Goal: Information Seeking & Learning: Learn about a topic

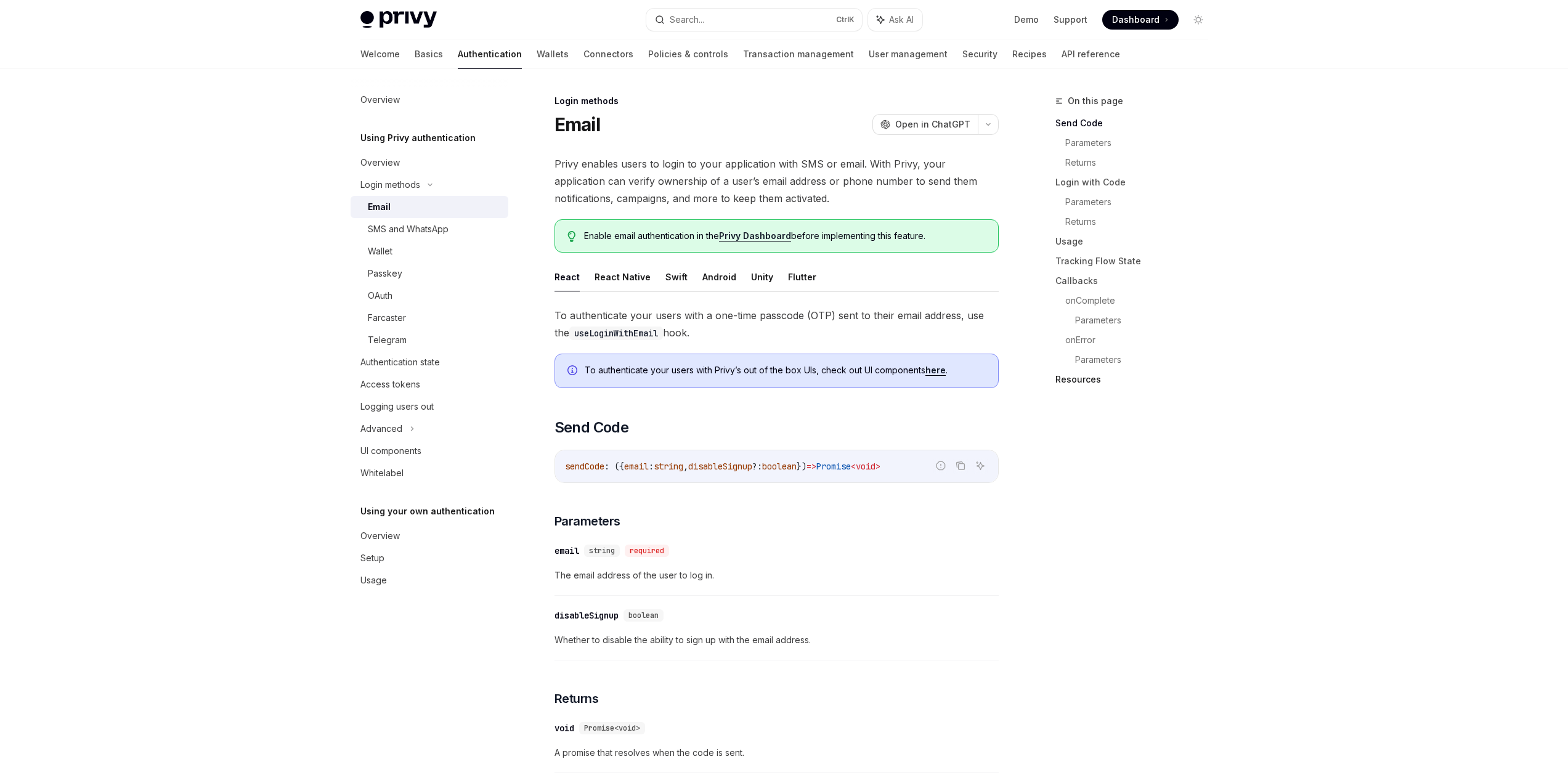
click at [1073, 378] on link "Resources" at bounding box center [1136, 379] width 163 height 20
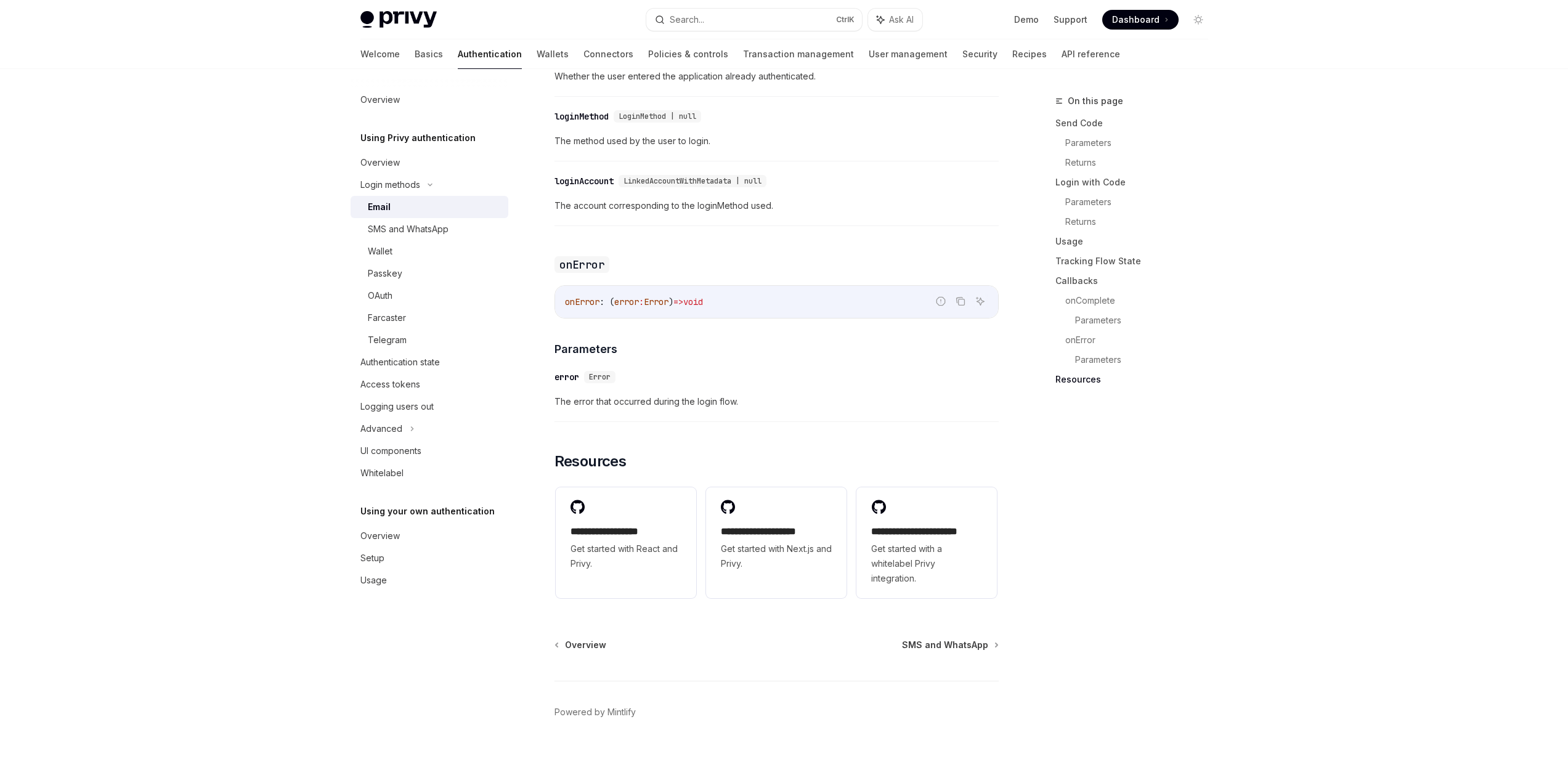
scroll to position [2233, 0]
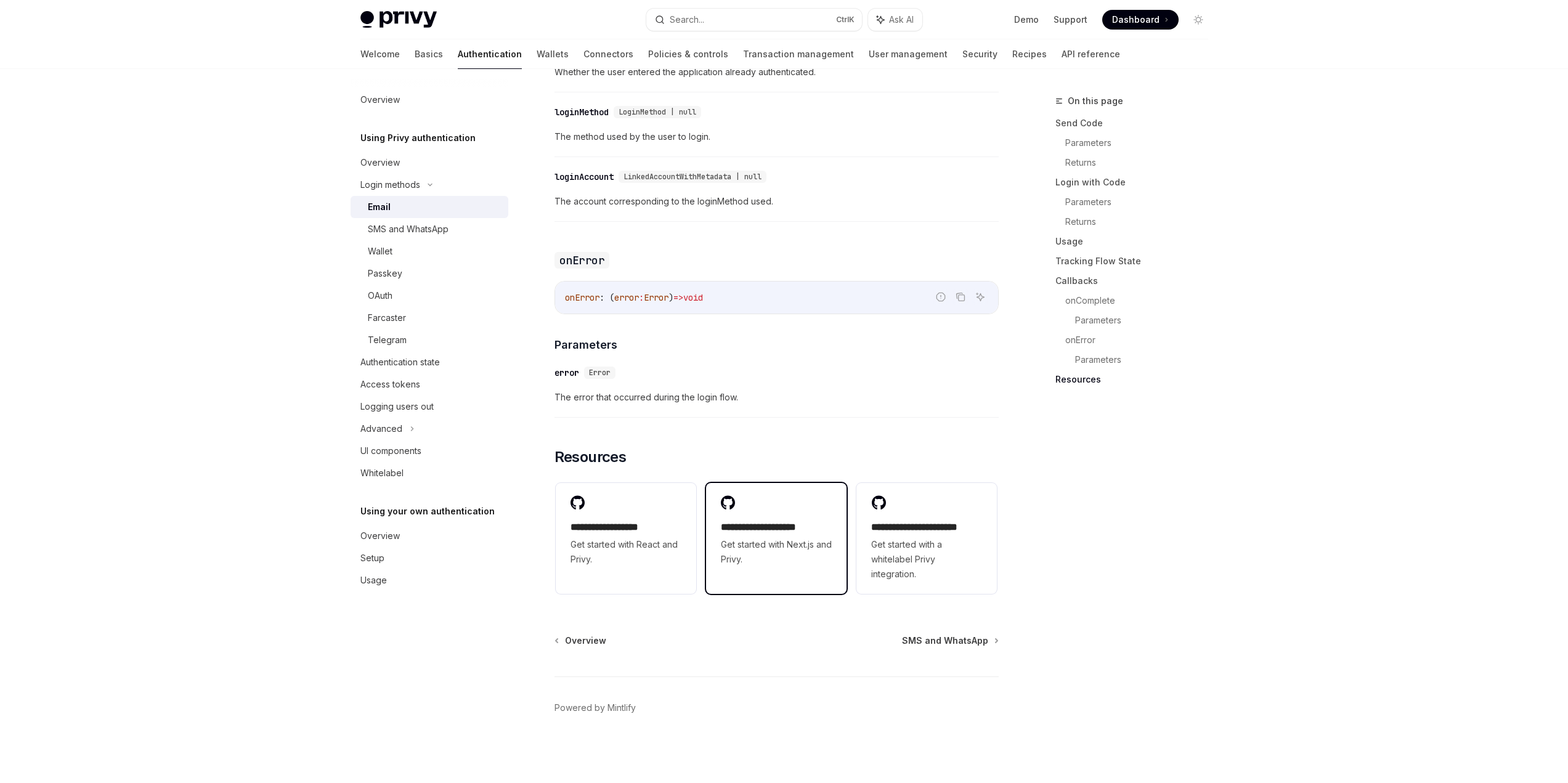
click at [761, 532] on h2 "**********" at bounding box center [776, 527] width 111 height 14
click at [949, 522] on h2 "**********" at bounding box center [926, 527] width 111 height 14
click at [406, 383] on div "Access tokens" at bounding box center [390, 384] width 60 height 14
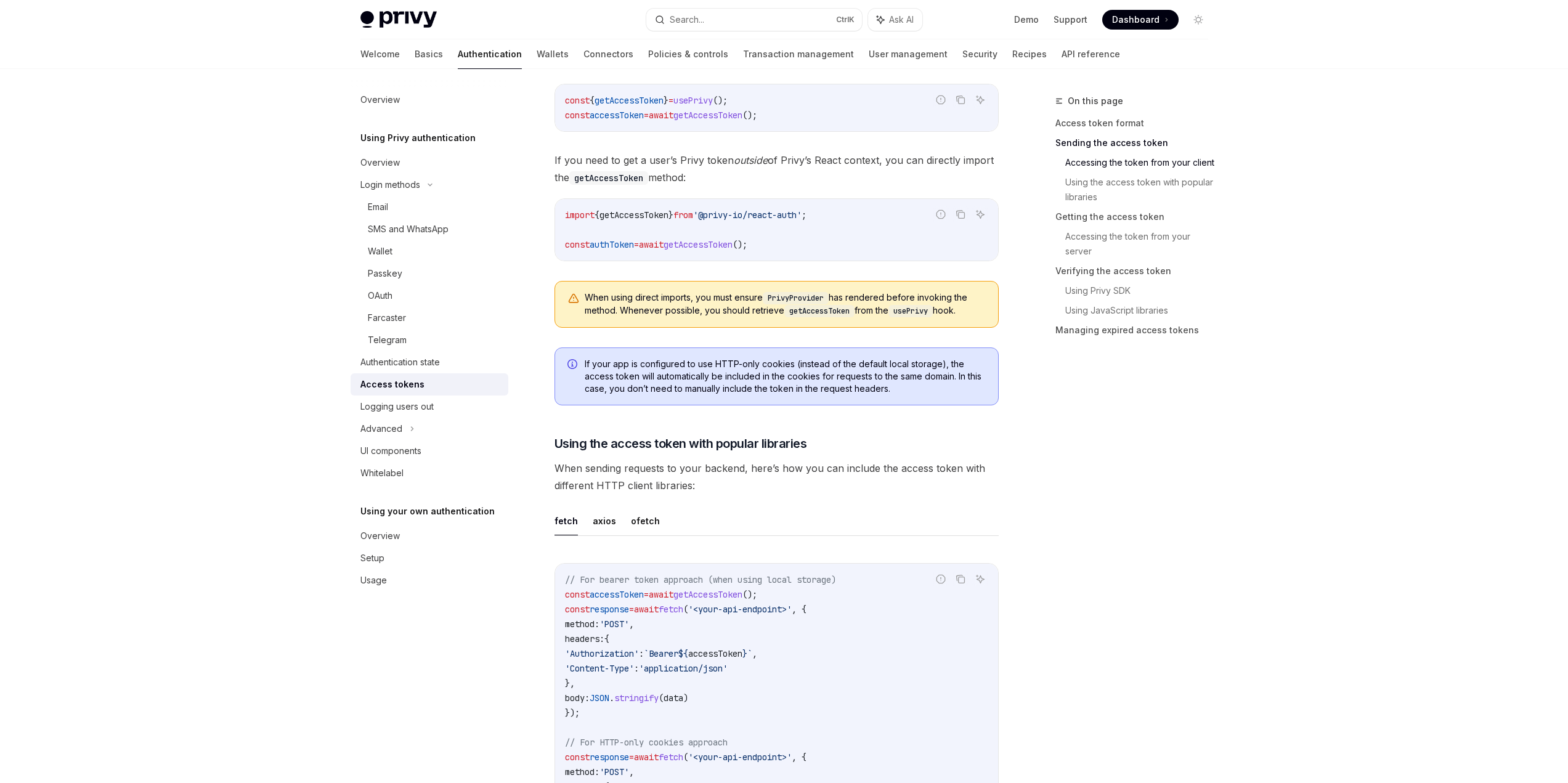
scroll to position [924, 0]
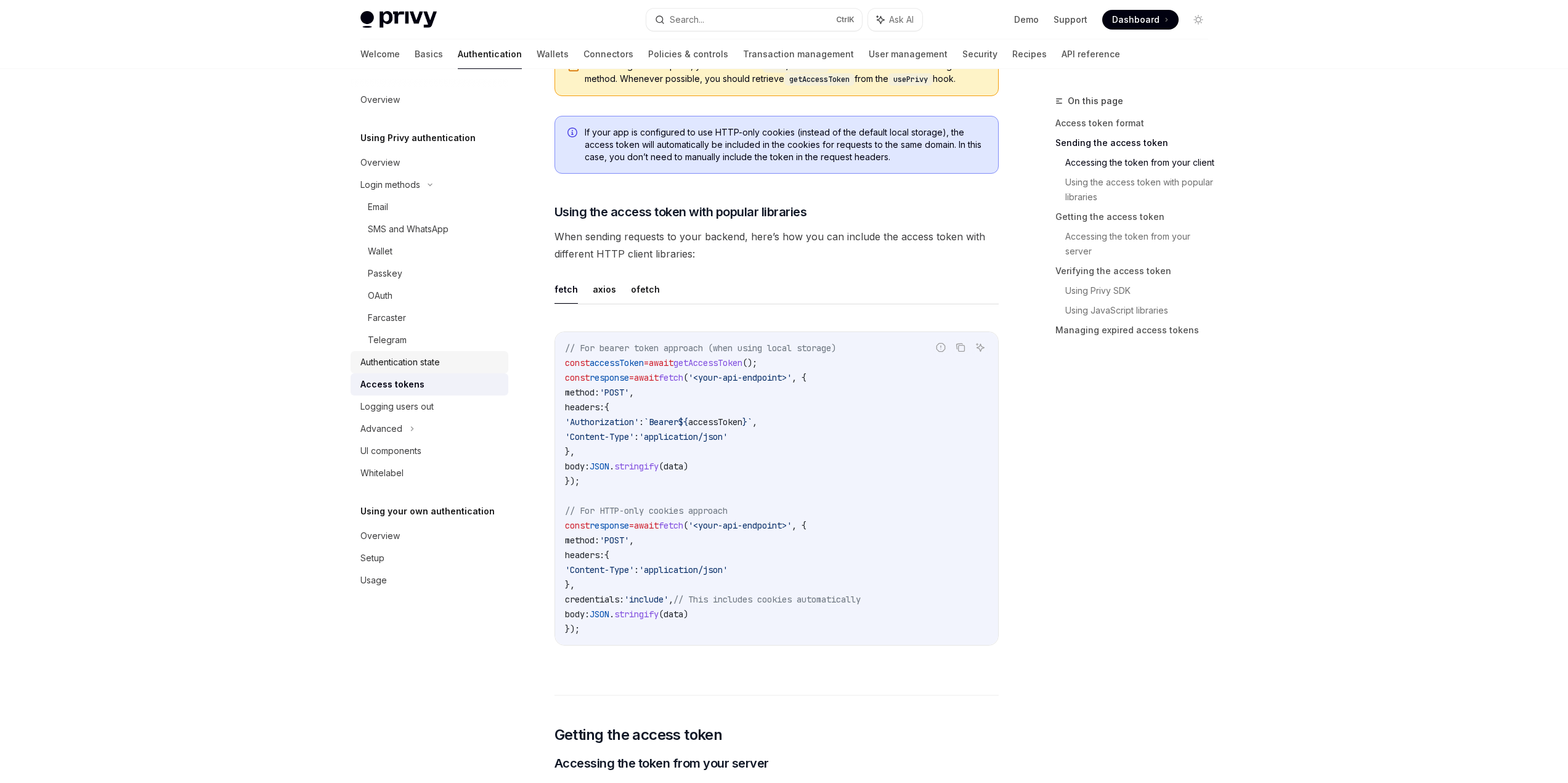
click at [429, 366] on div "Authentication state" at bounding box center [400, 362] width 79 height 14
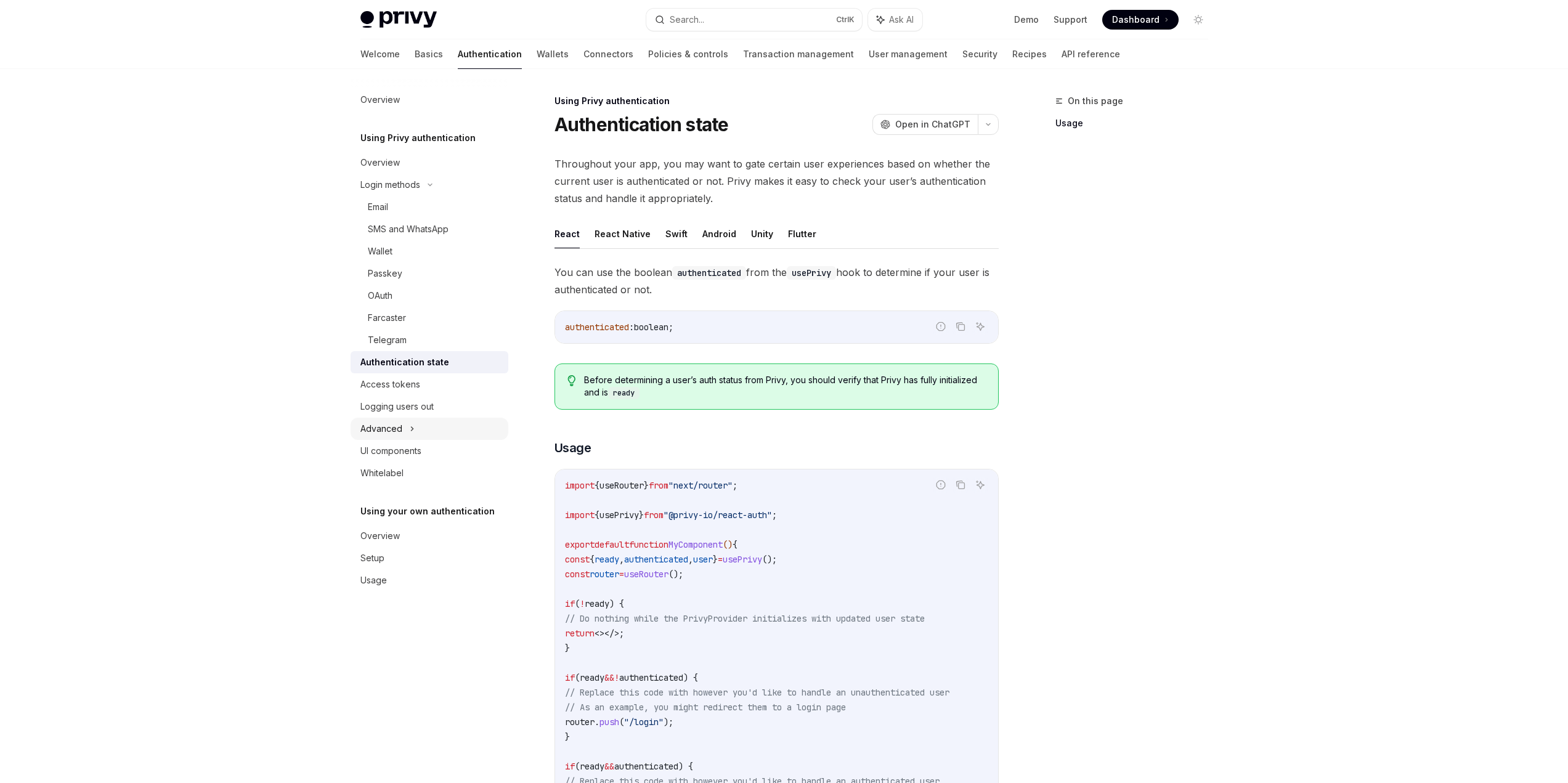
click at [412, 427] on icon at bounding box center [412, 429] width 5 height 14
click at [1013, 51] on link "Recipes" at bounding box center [1030, 54] width 34 height 30
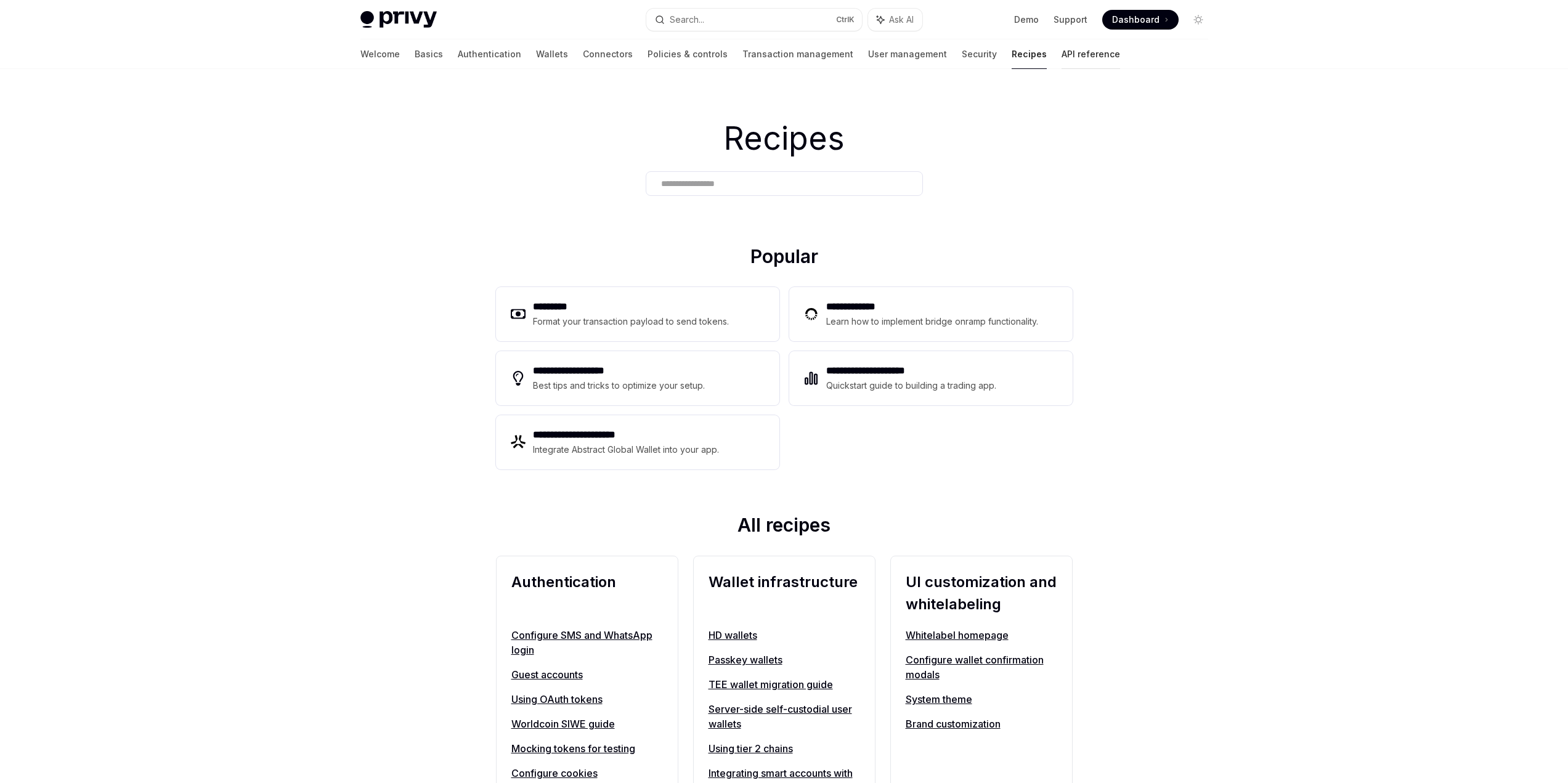
click at [1061, 55] on link "API reference" at bounding box center [1090, 54] width 59 height 30
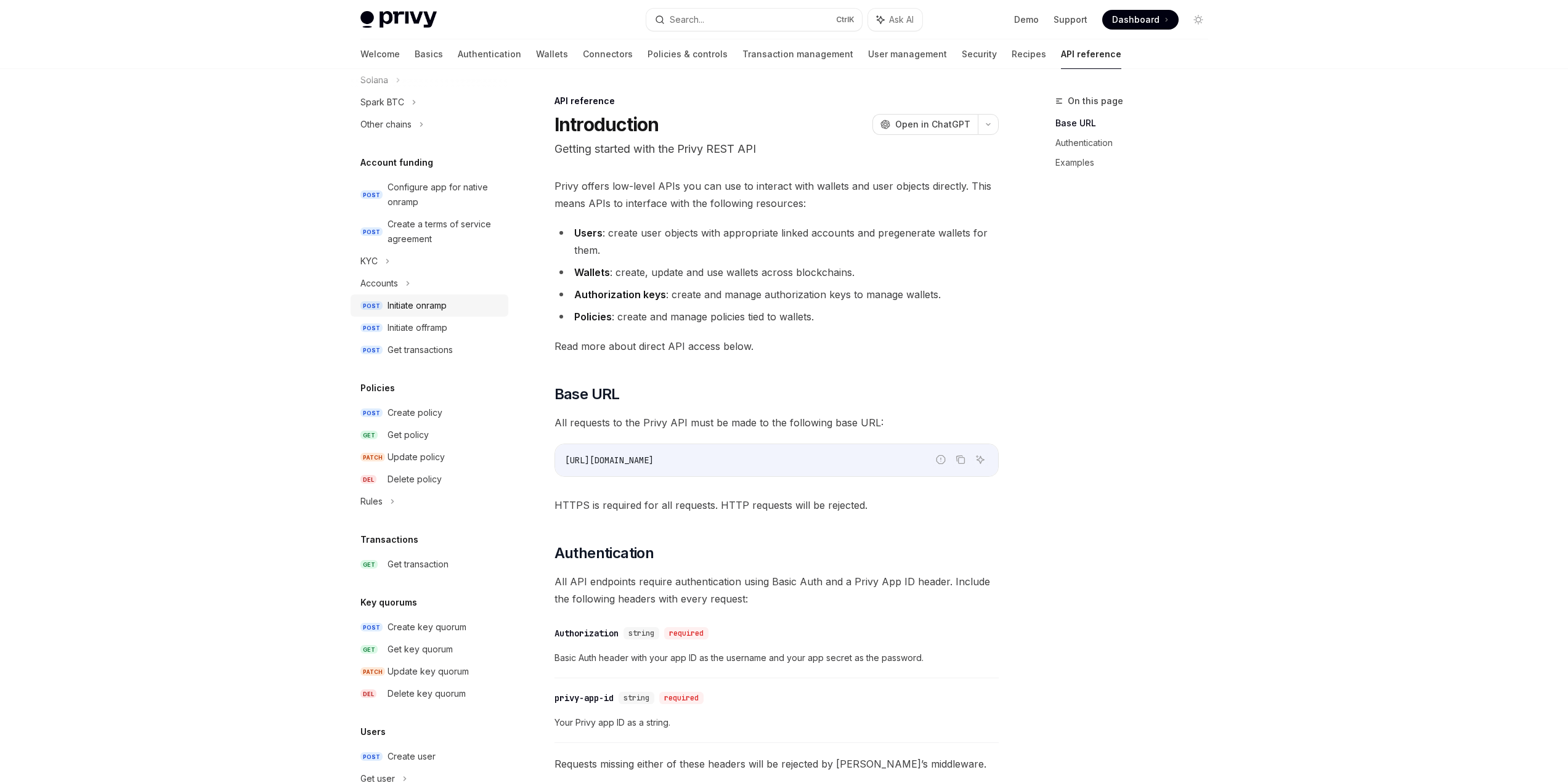
scroll to position [512, 0]
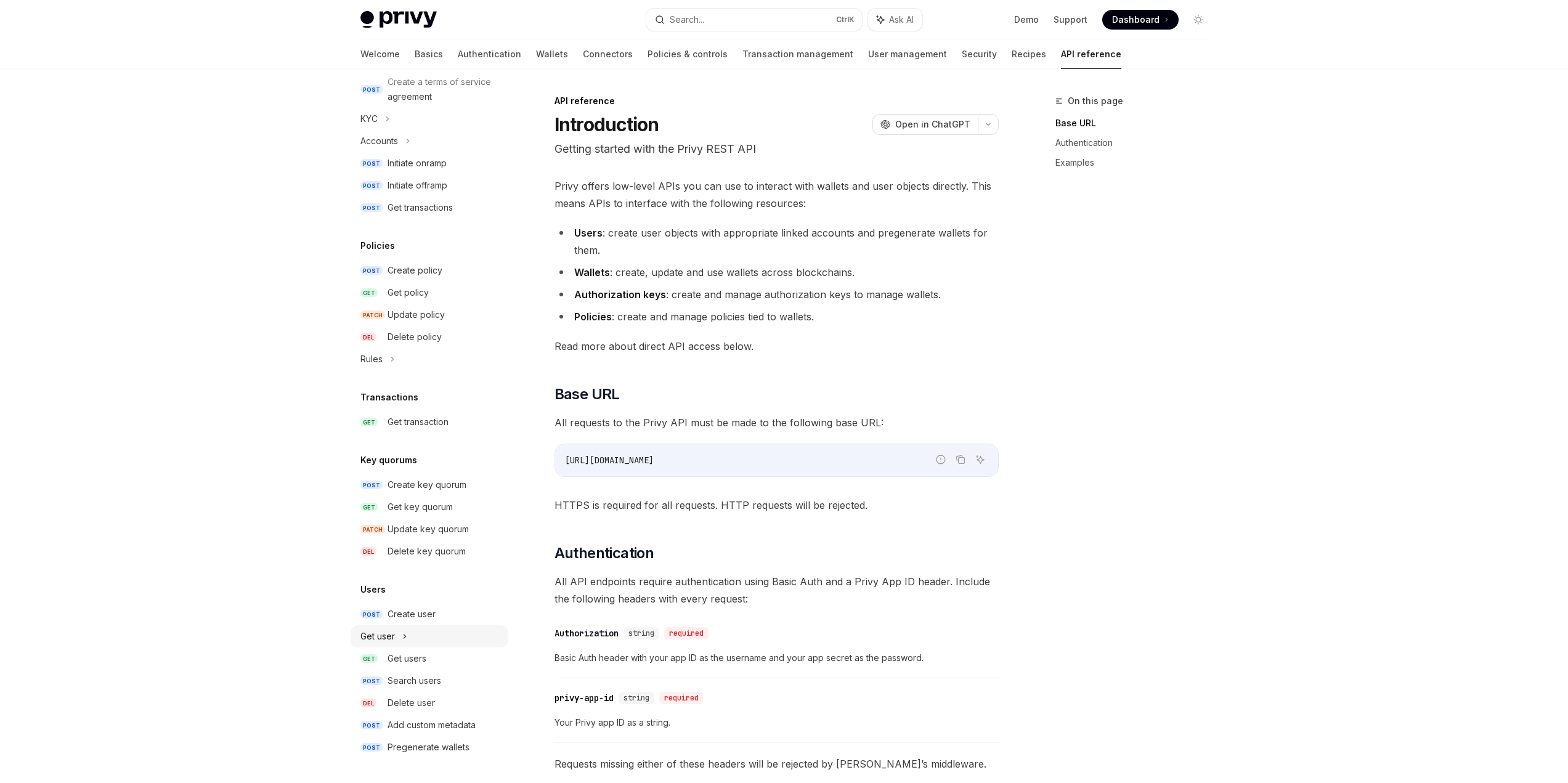
click at [408, 633] on div "Get user" at bounding box center [429, 636] width 158 height 23
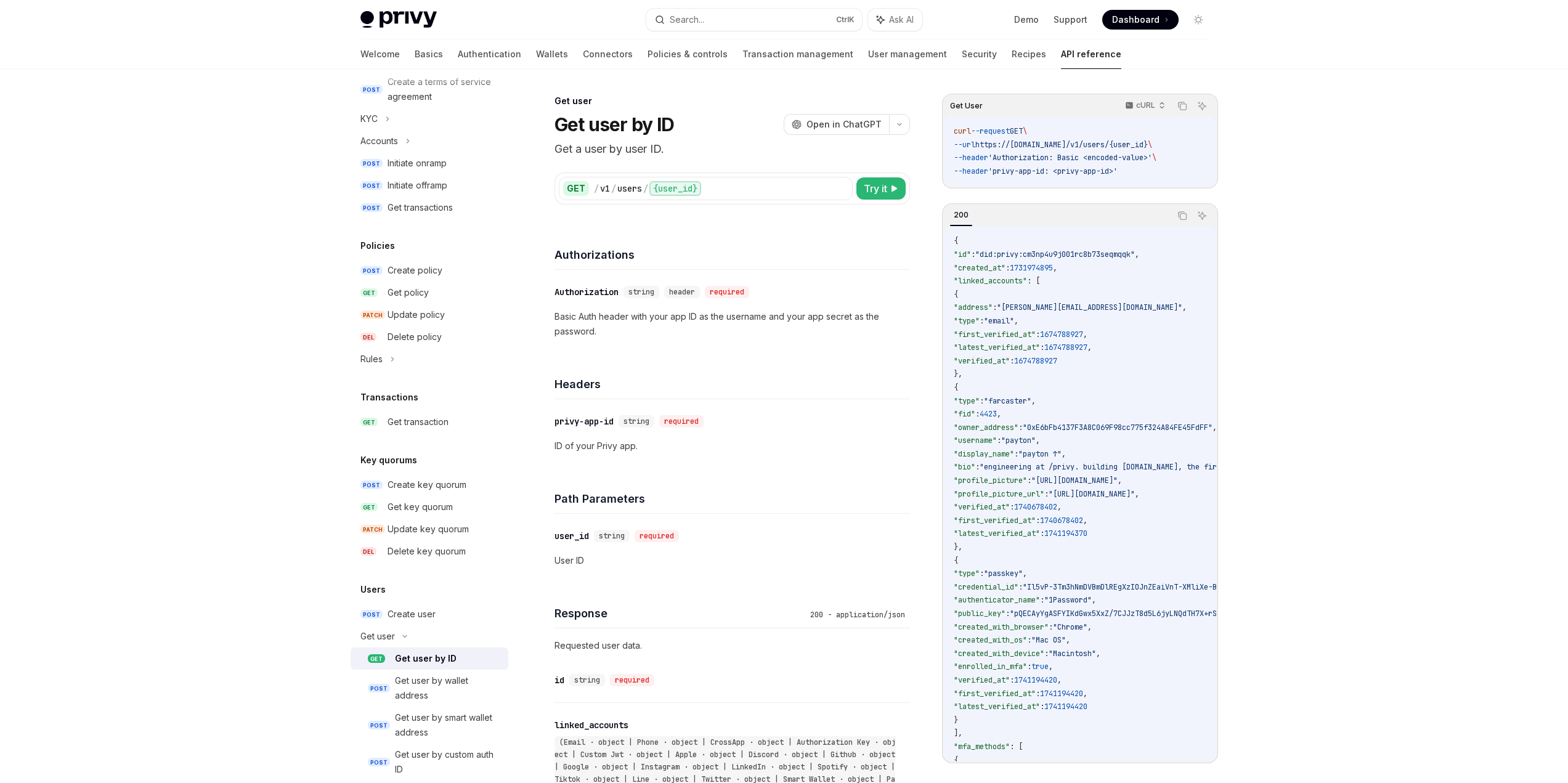
type textarea "*"
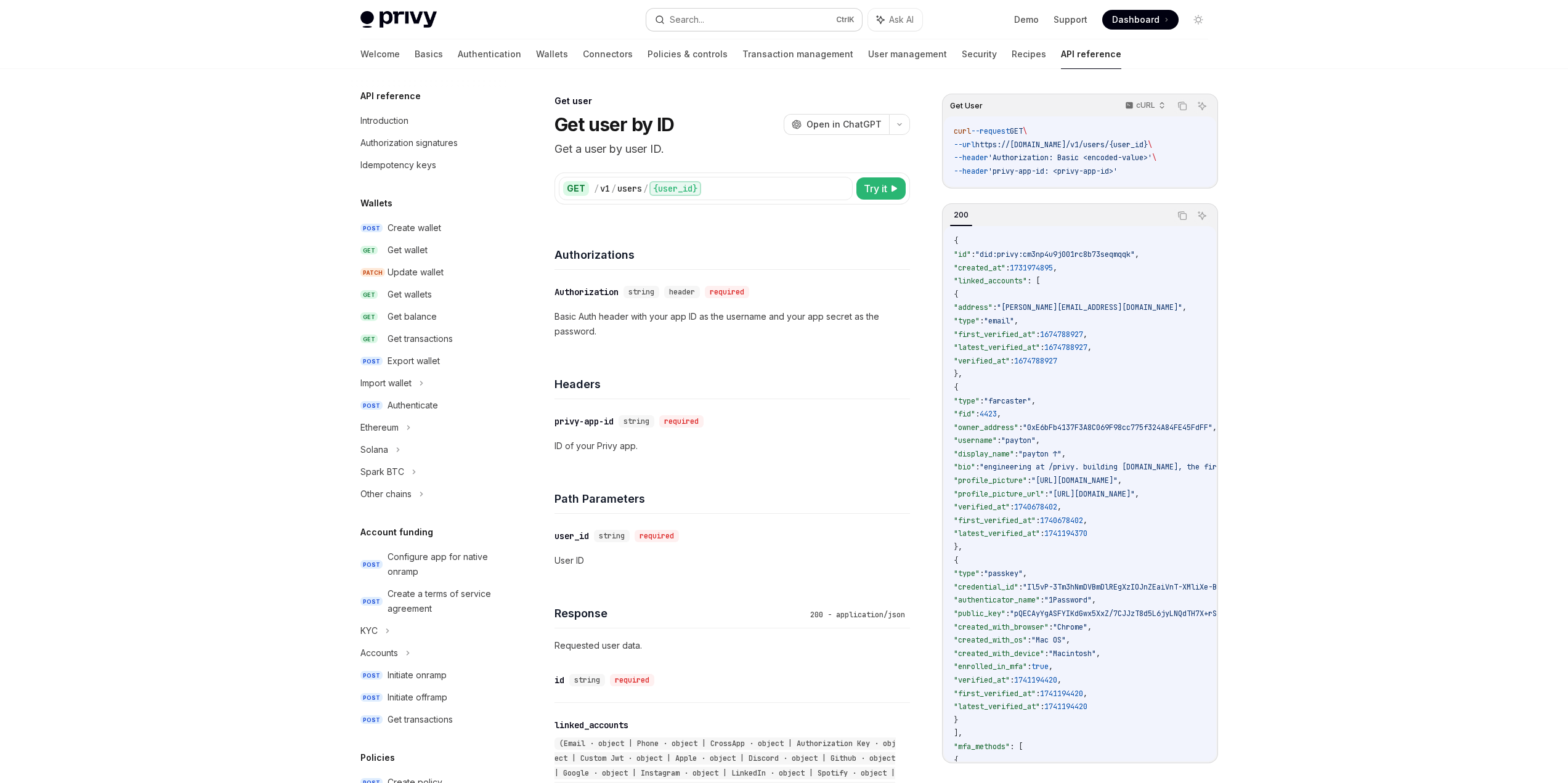
click at [745, 18] on button "Search... Ctrl K" at bounding box center [754, 20] width 216 height 23
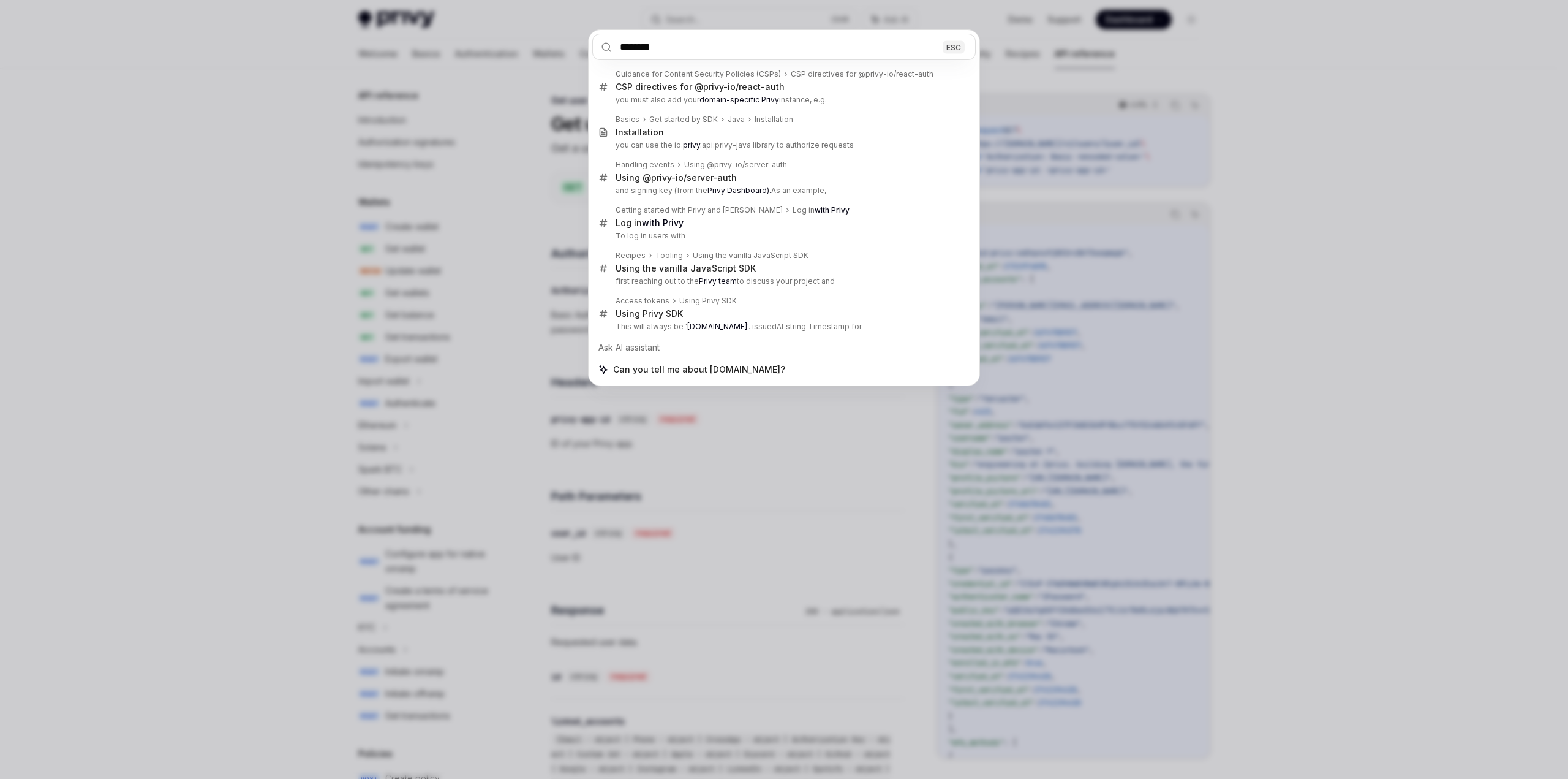
type input "********"
click at [1409, 226] on div "******** ESC Guidance for Content Security Policies (CSPs) CSP directives for @…" at bounding box center [784, 389] width 1568 height 779
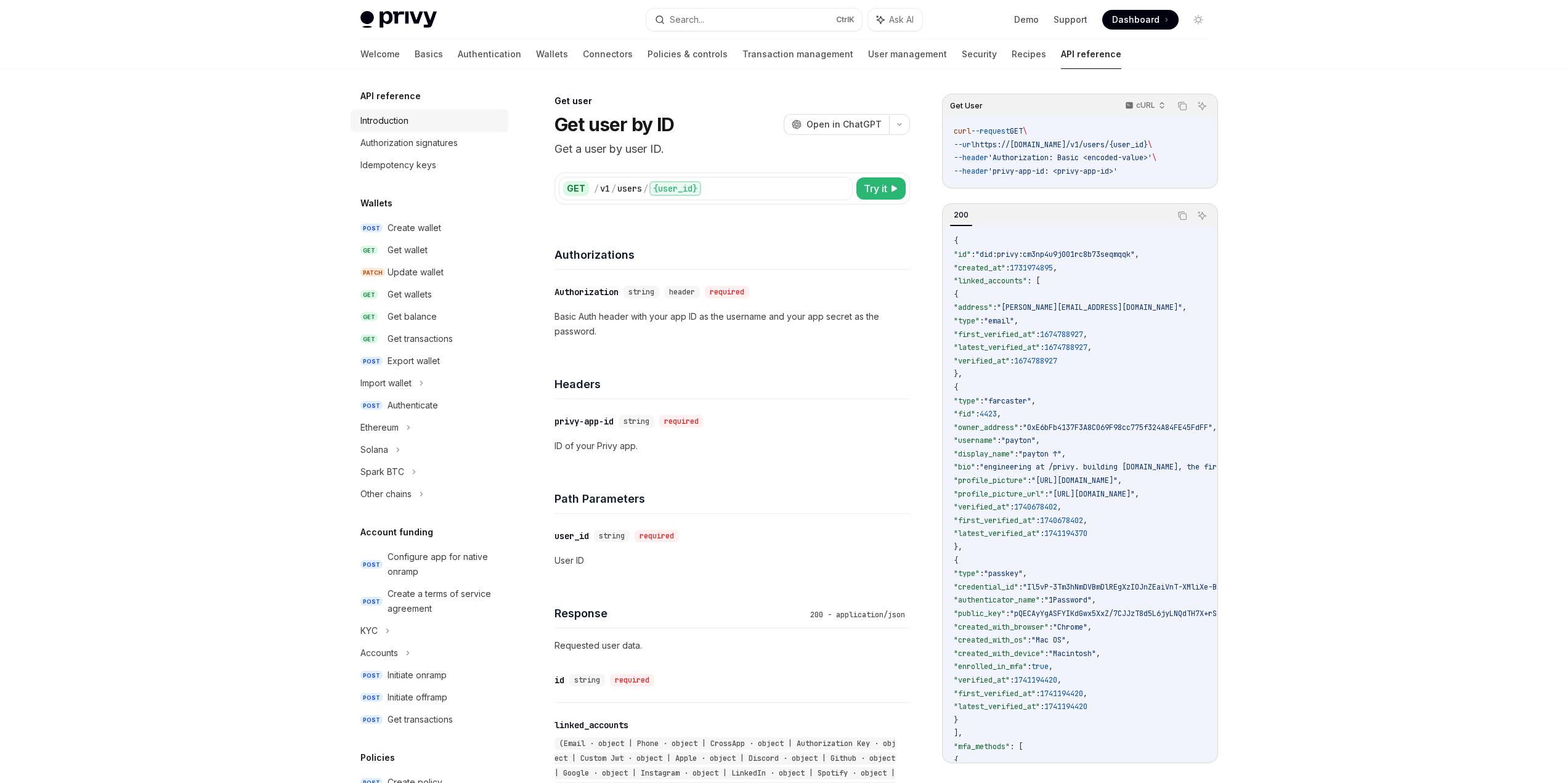
click at [385, 122] on div "Introduction" at bounding box center [384, 121] width 48 height 14
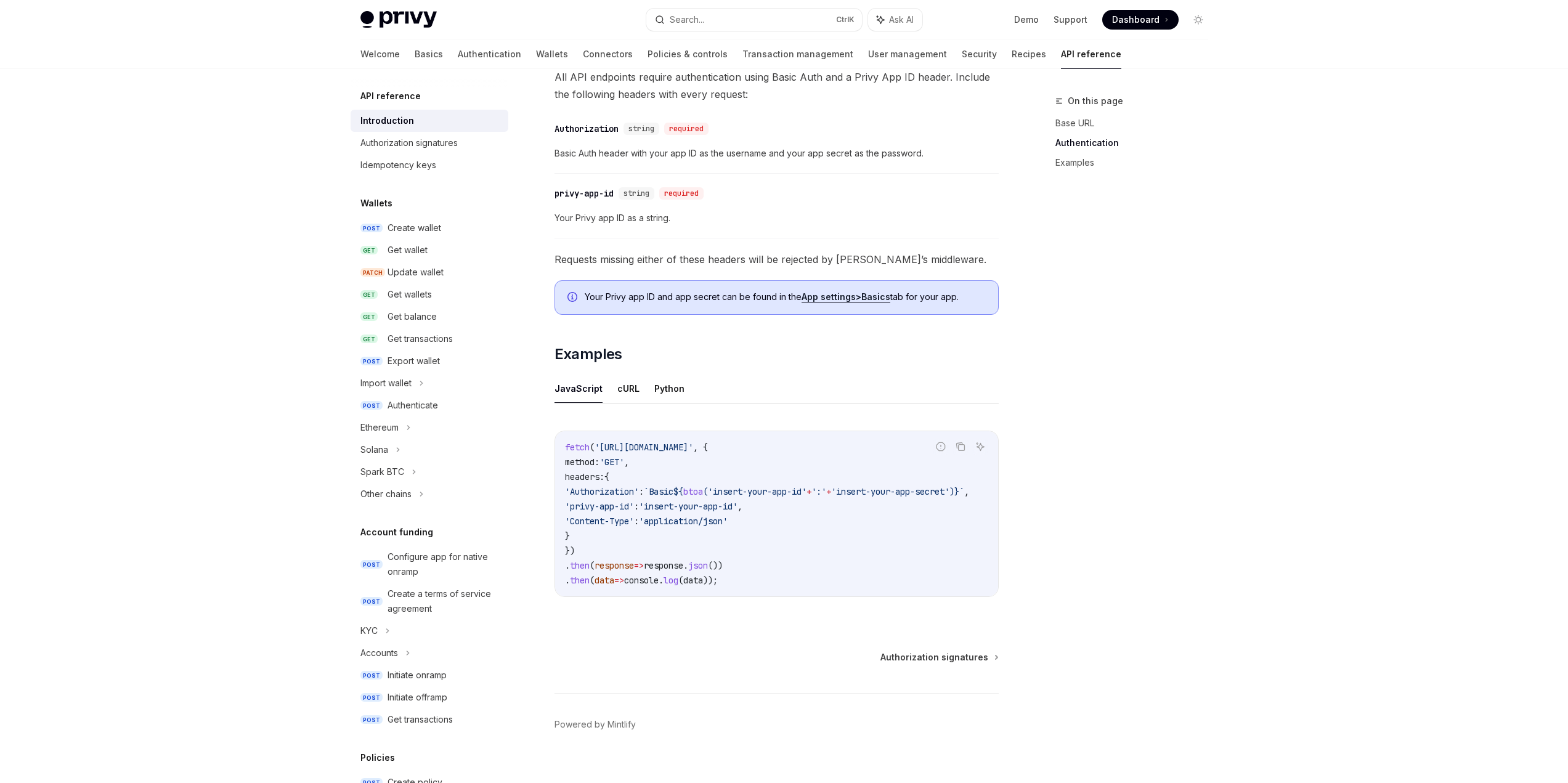
scroll to position [527, 0]
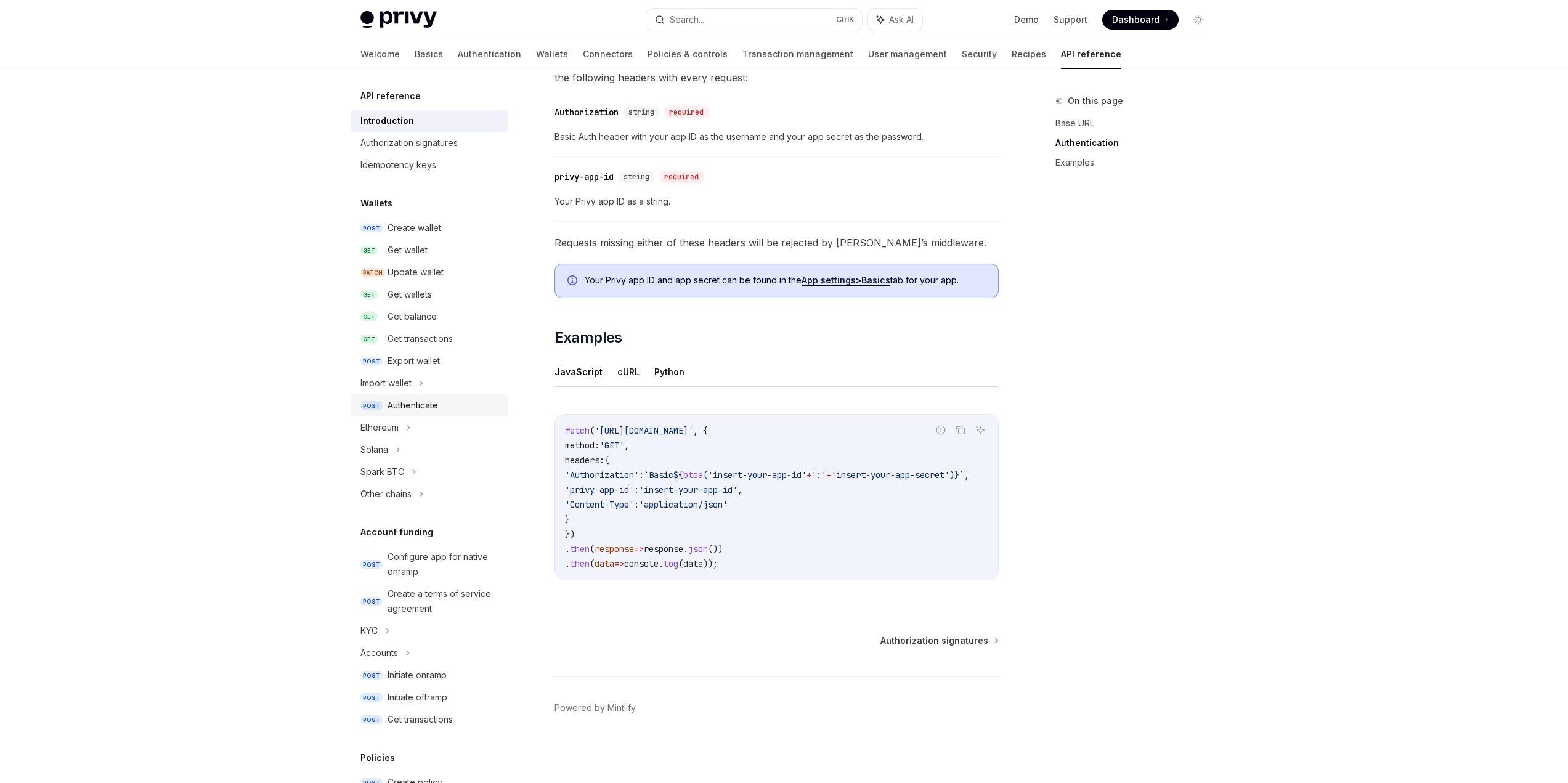
click at [430, 406] on div "Authenticate" at bounding box center [413, 405] width 51 height 14
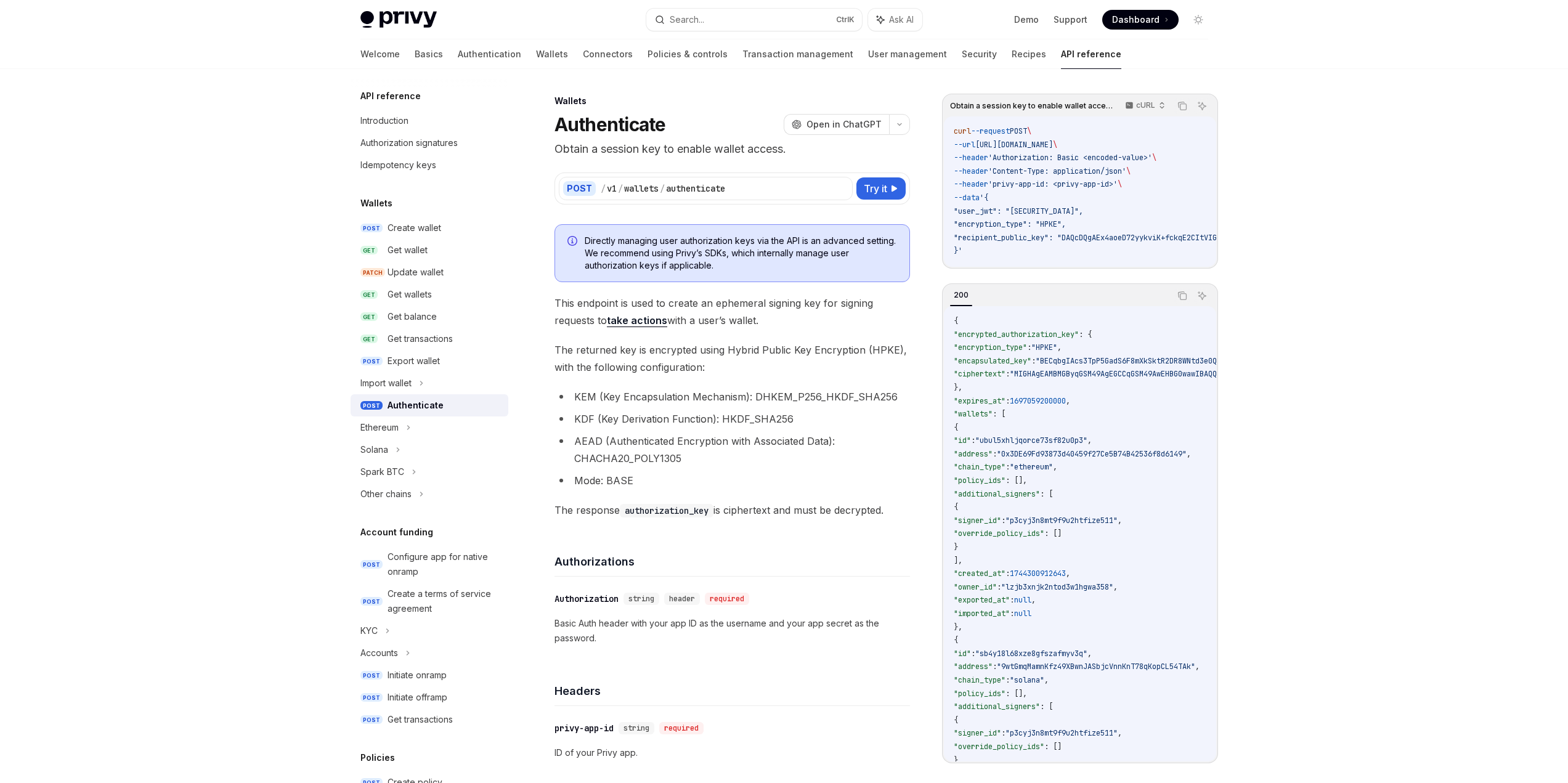
click at [633, 125] on h1 "Authenticate" at bounding box center [610, 125] width 111 height 23
copy h1 "Authenticate"
click at [415, 135] on div "Authorization signatures" at bounding box center [409, 143] width 98 height 14
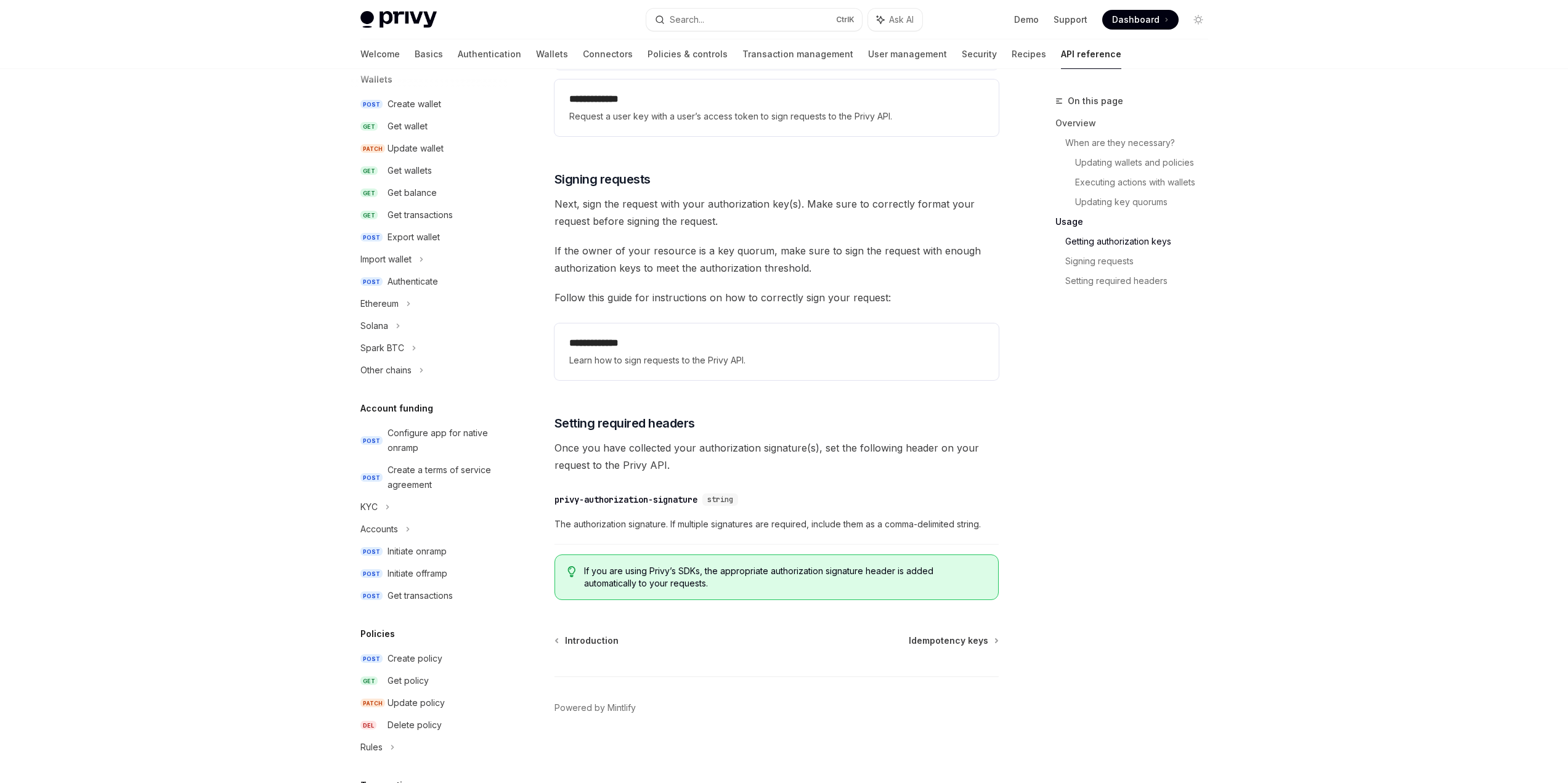
scroll to position [308, 0]
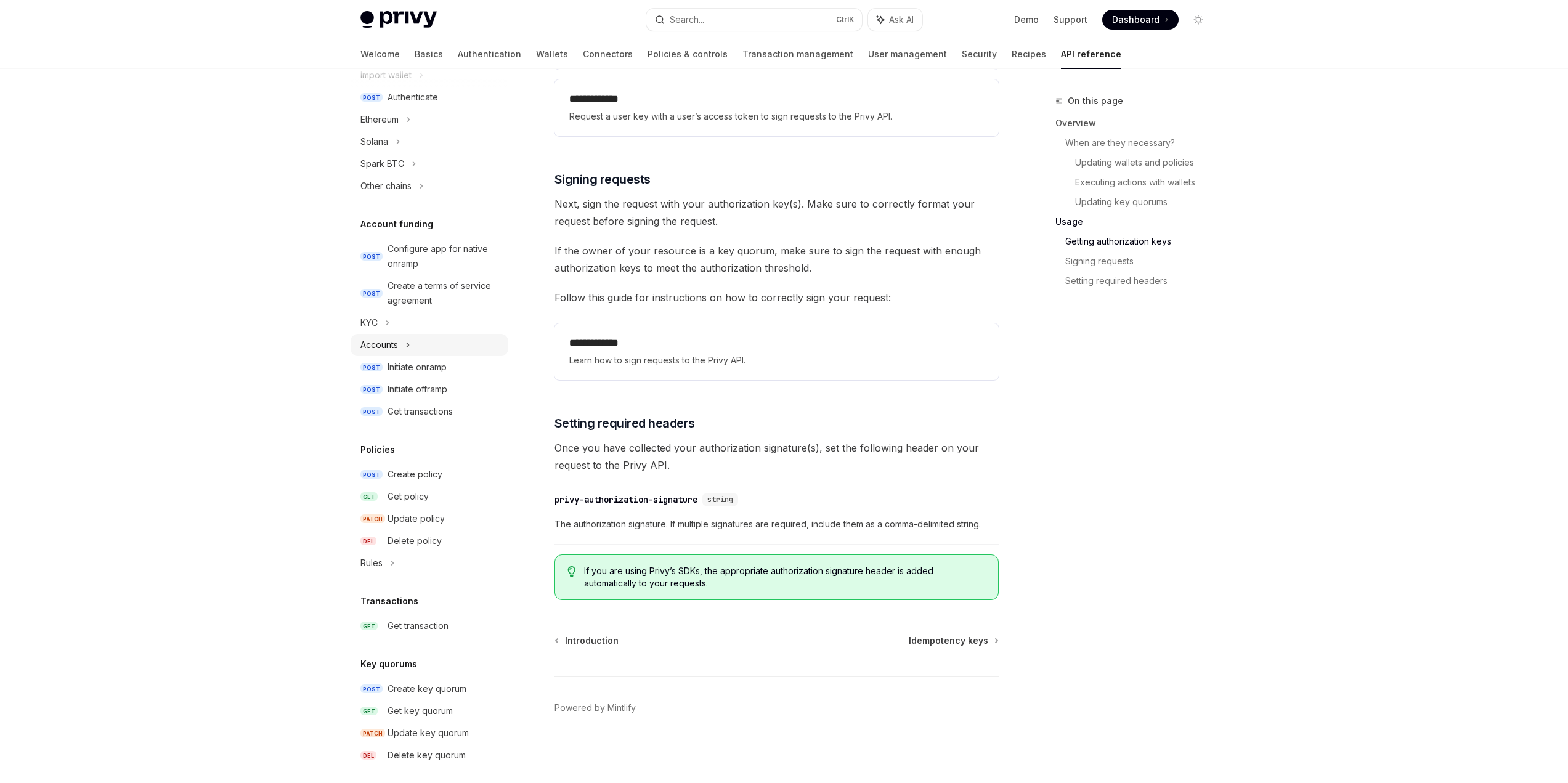
click at [413, 343] on div "Accounts" at bounding box center [429, 345] width 158 height 23
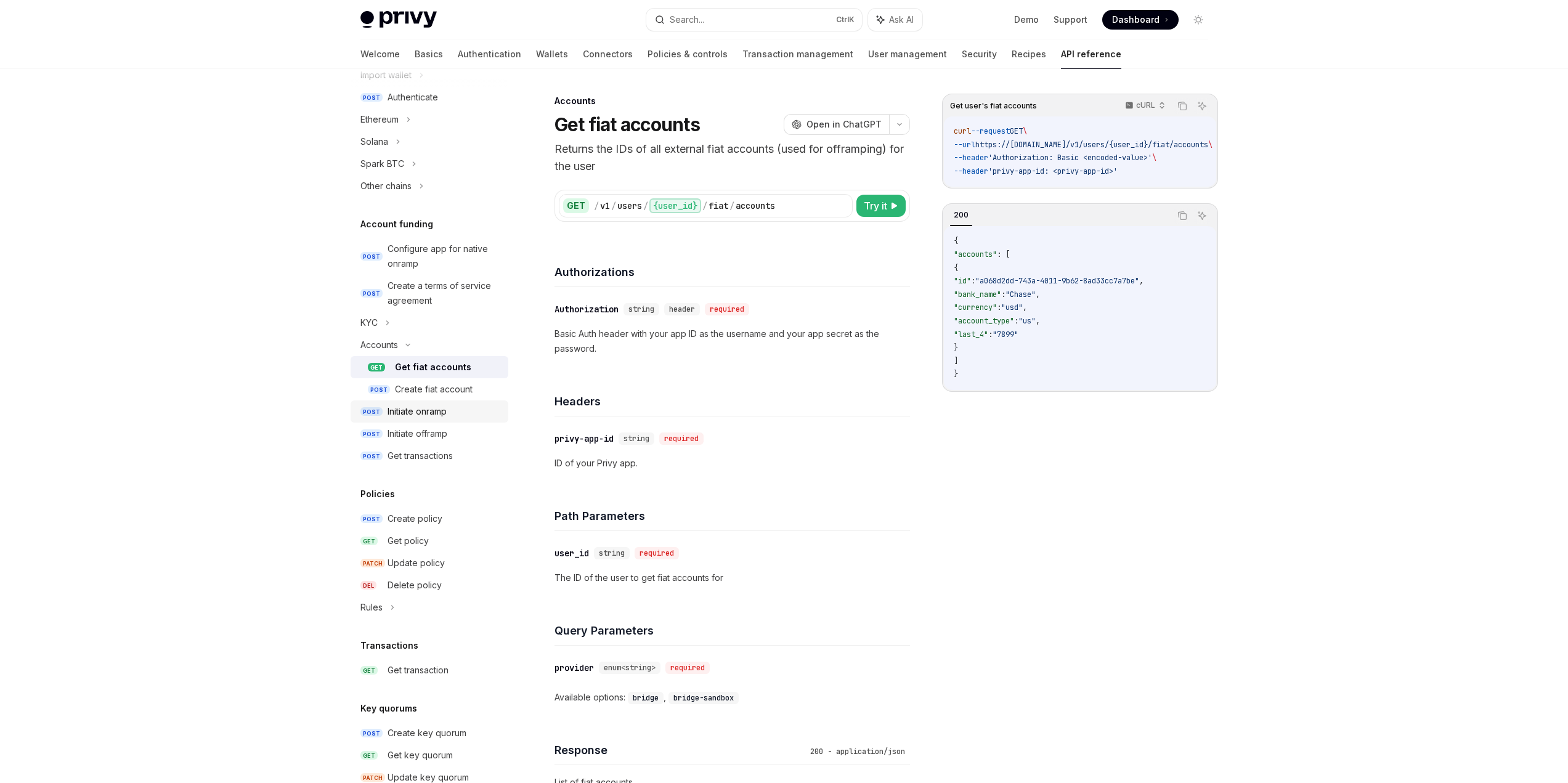
click at [425, 419] on link "POST Initiate onramp" at bounding box center [429, 411] width 158 height 23
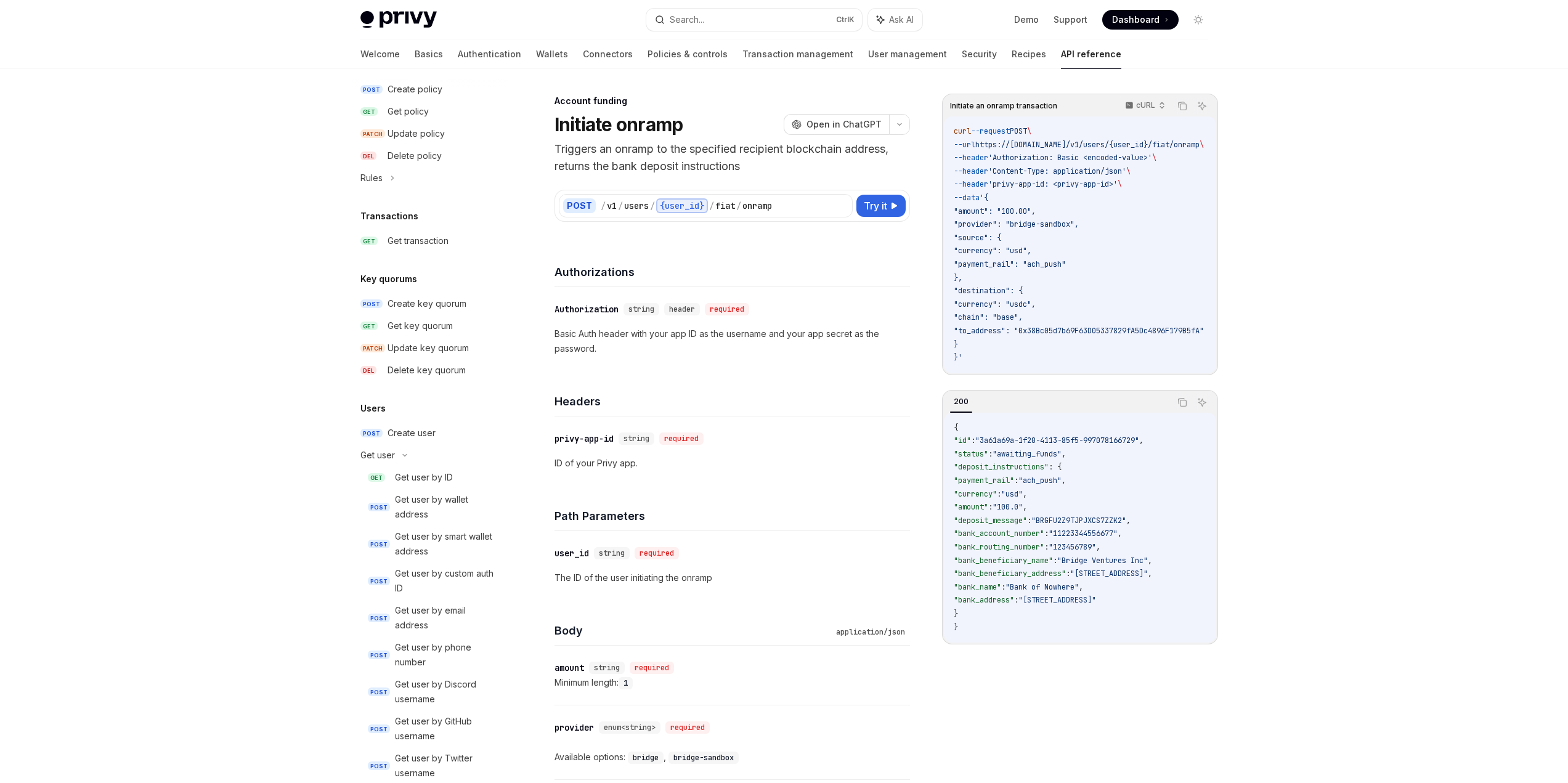
scroll to position [924, 0]
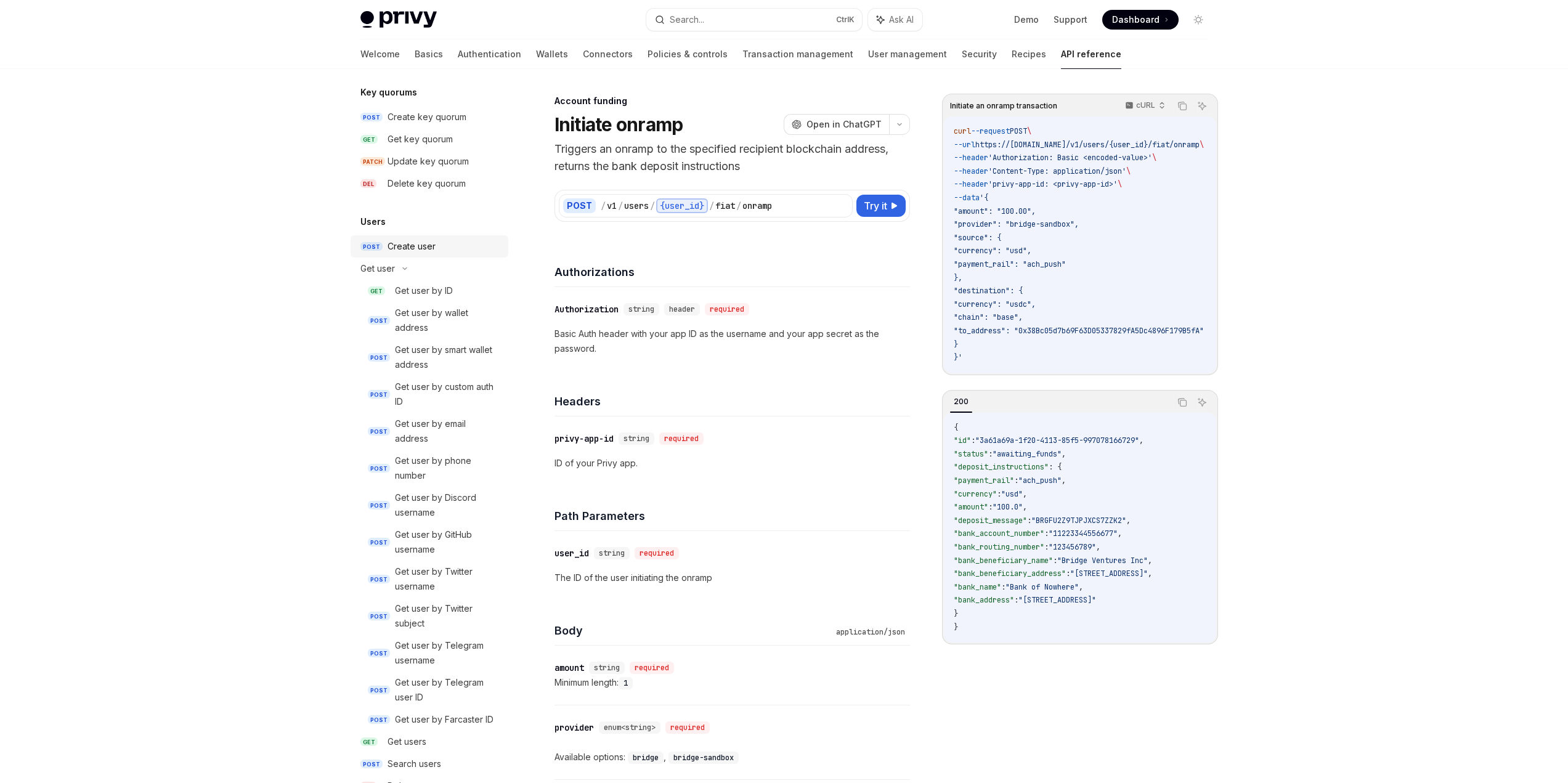
click at [415, 243] on div "Create user" at bounding box center [411, 247] width 48 height 14
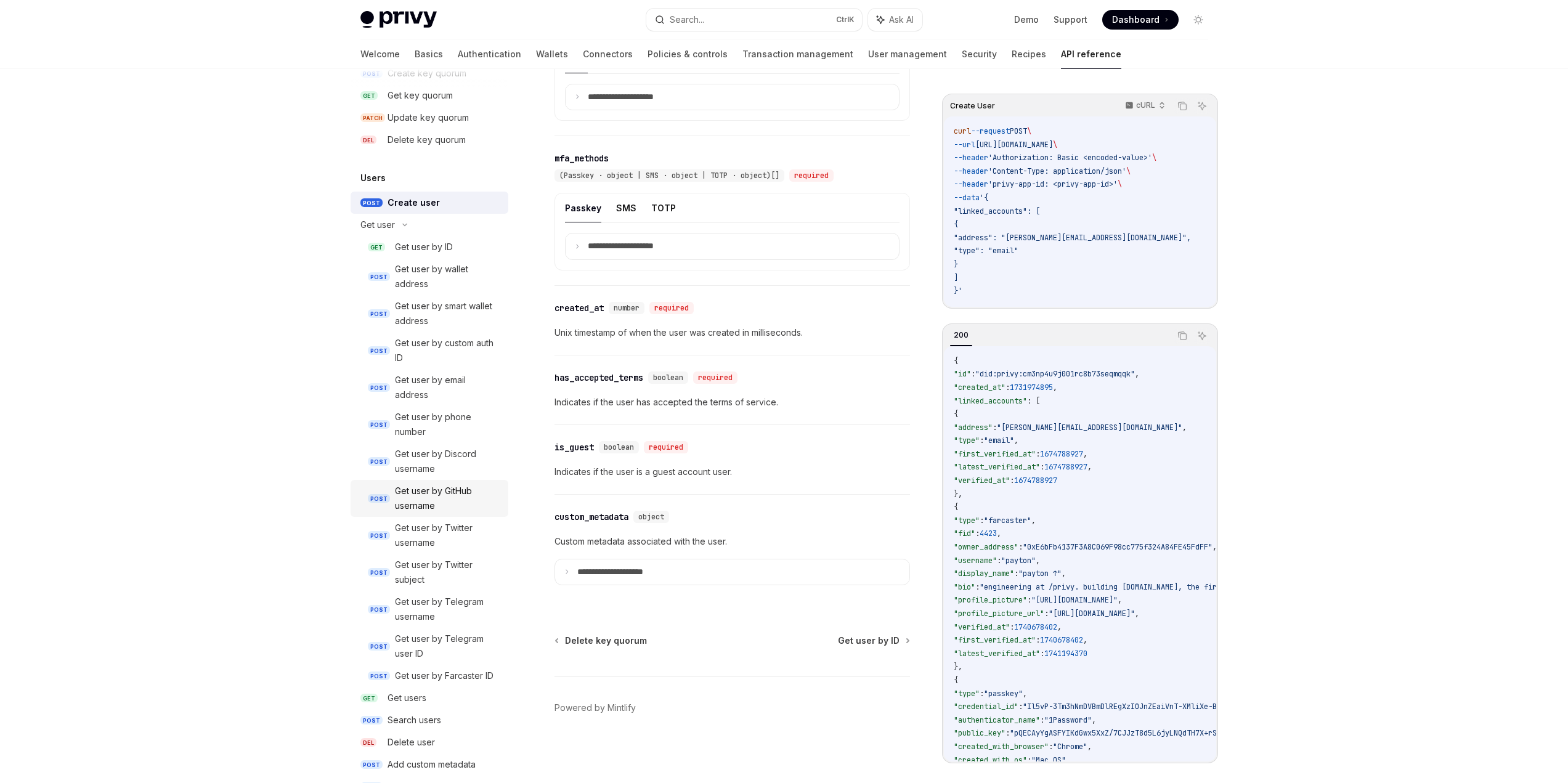
scroll to position [1022, 0]
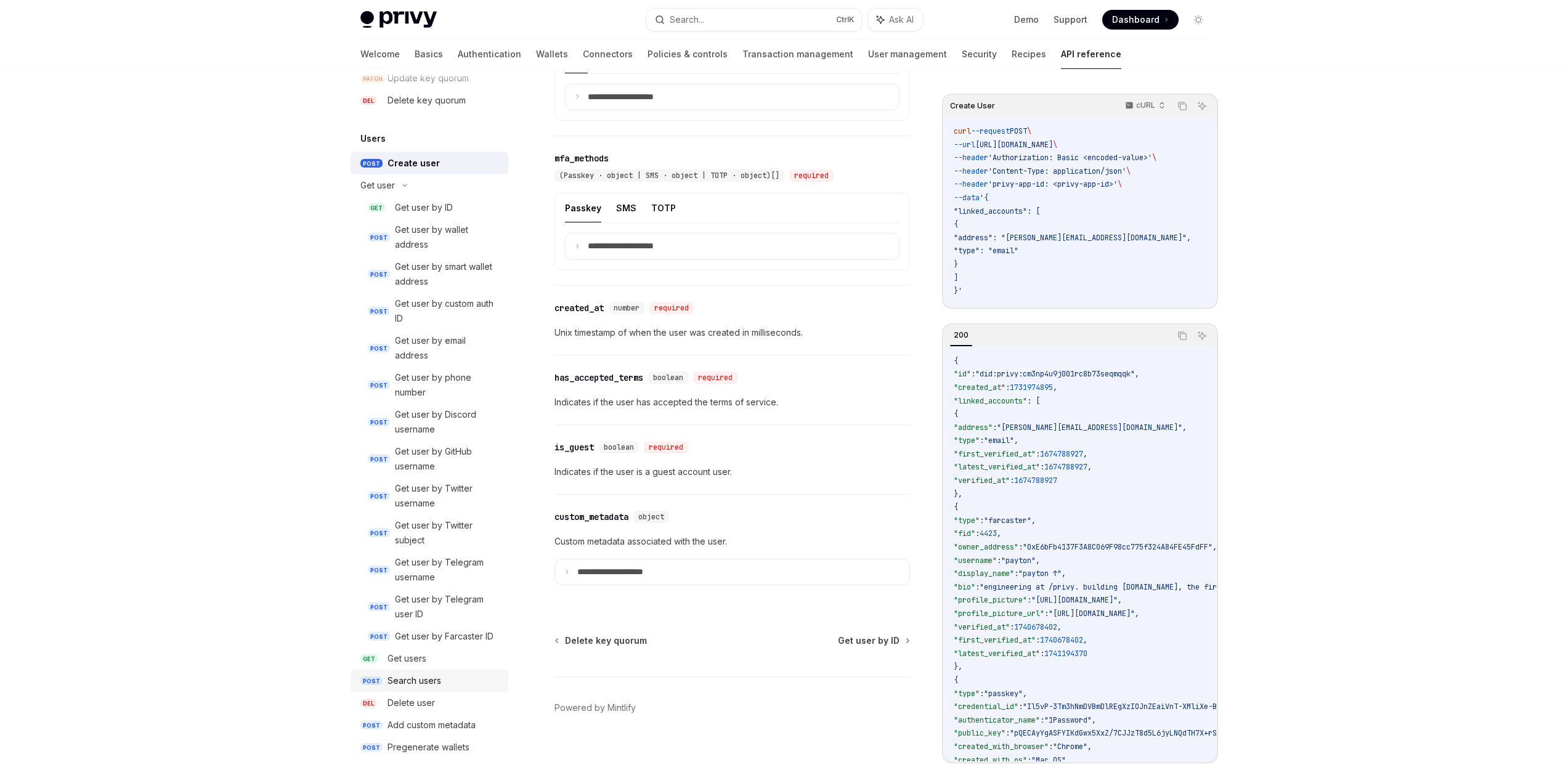
click at [414, 683] on div "Search users" at bounding box center [414, 681] width 53 height 14
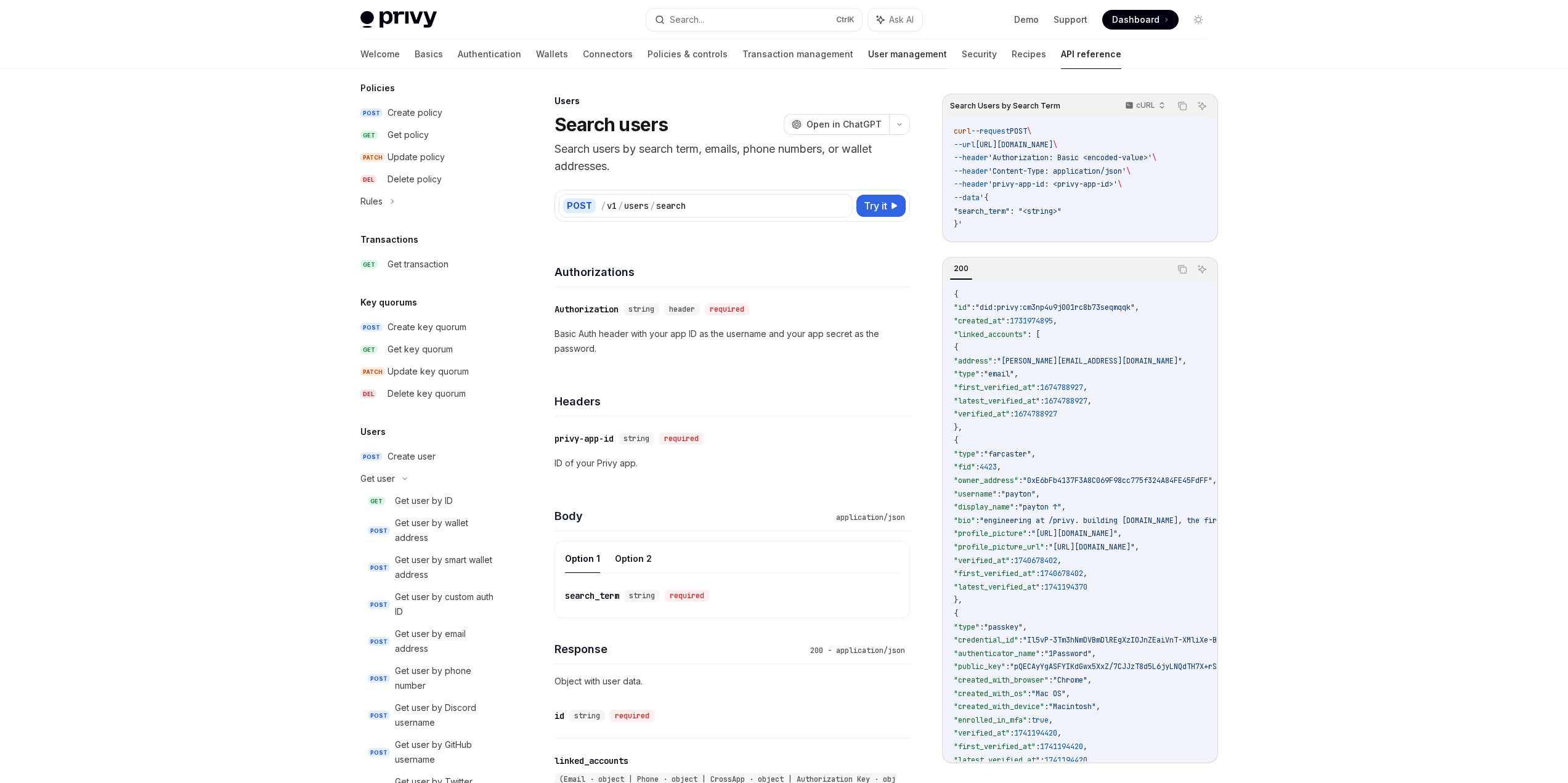
click at [868, 53] on link "User management" at bounding box center [907, 54] width 79 height 30
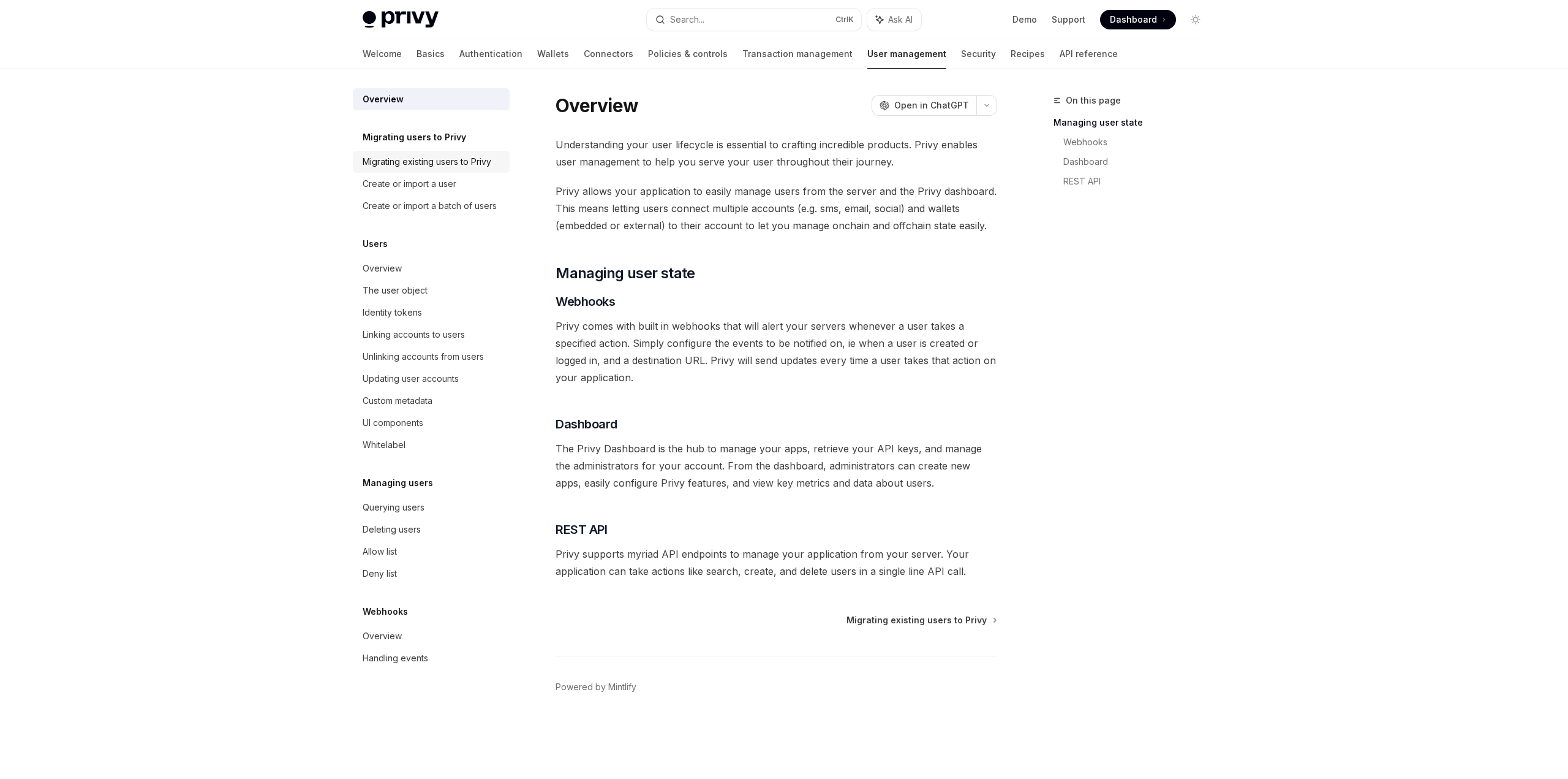
click at [456, 160] on div "Migrating existing users to Privy" at bounding box center [427, 162] width 128 height 14
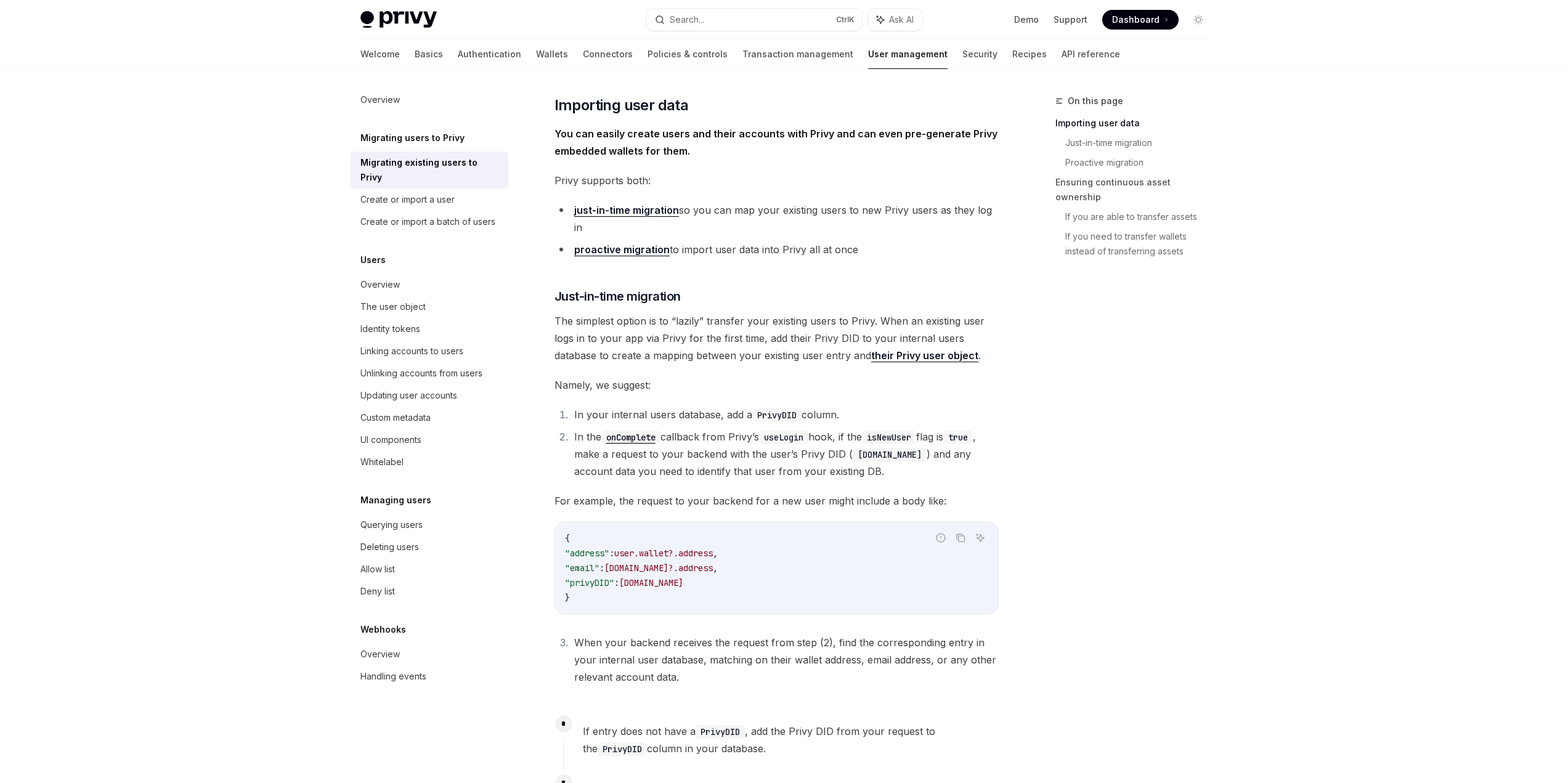
scroll to position [247, 0]
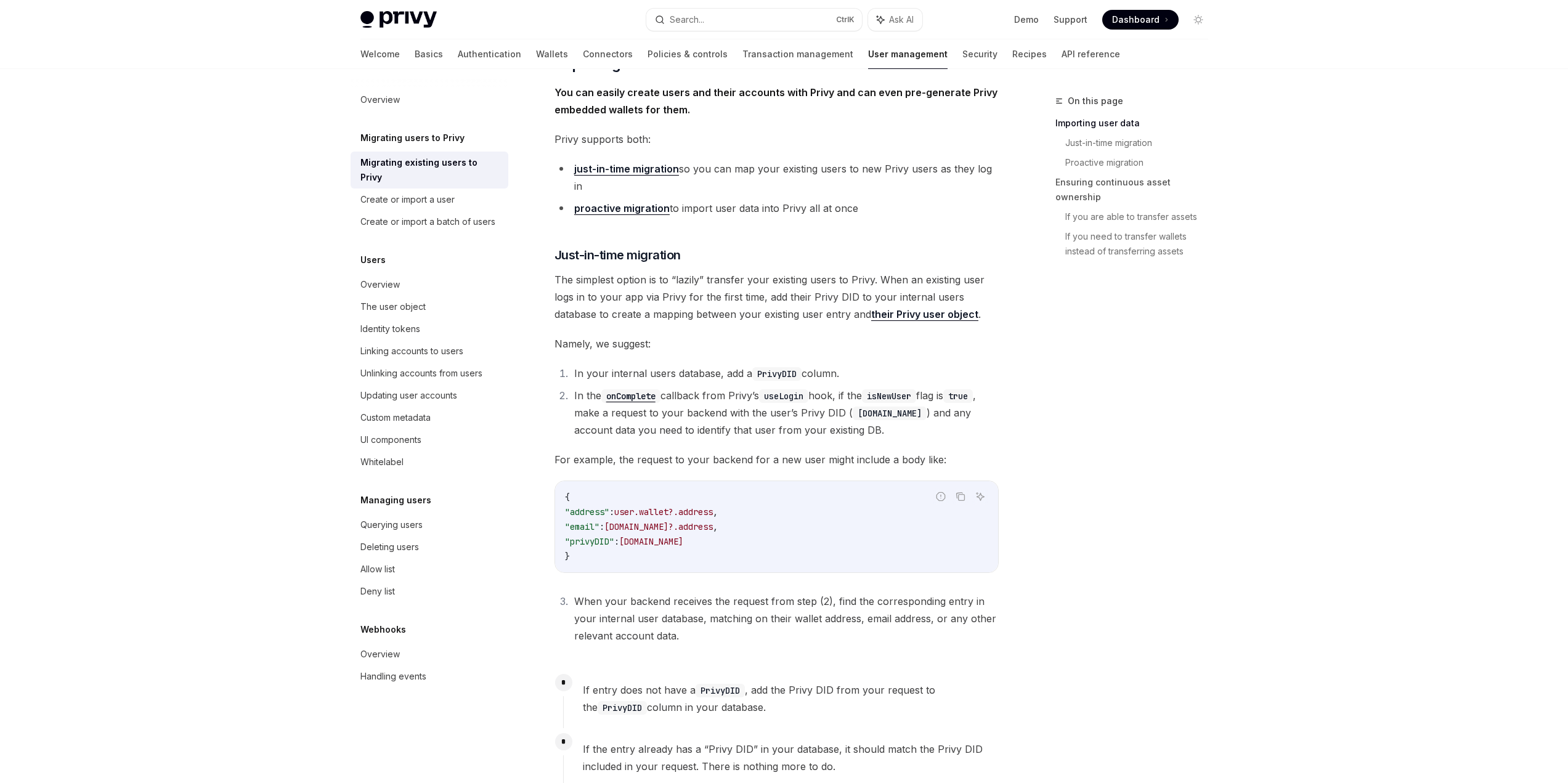
click at [894, 308] on link "their Privy user object" at bounding box center [924, 314] width 107 height 13
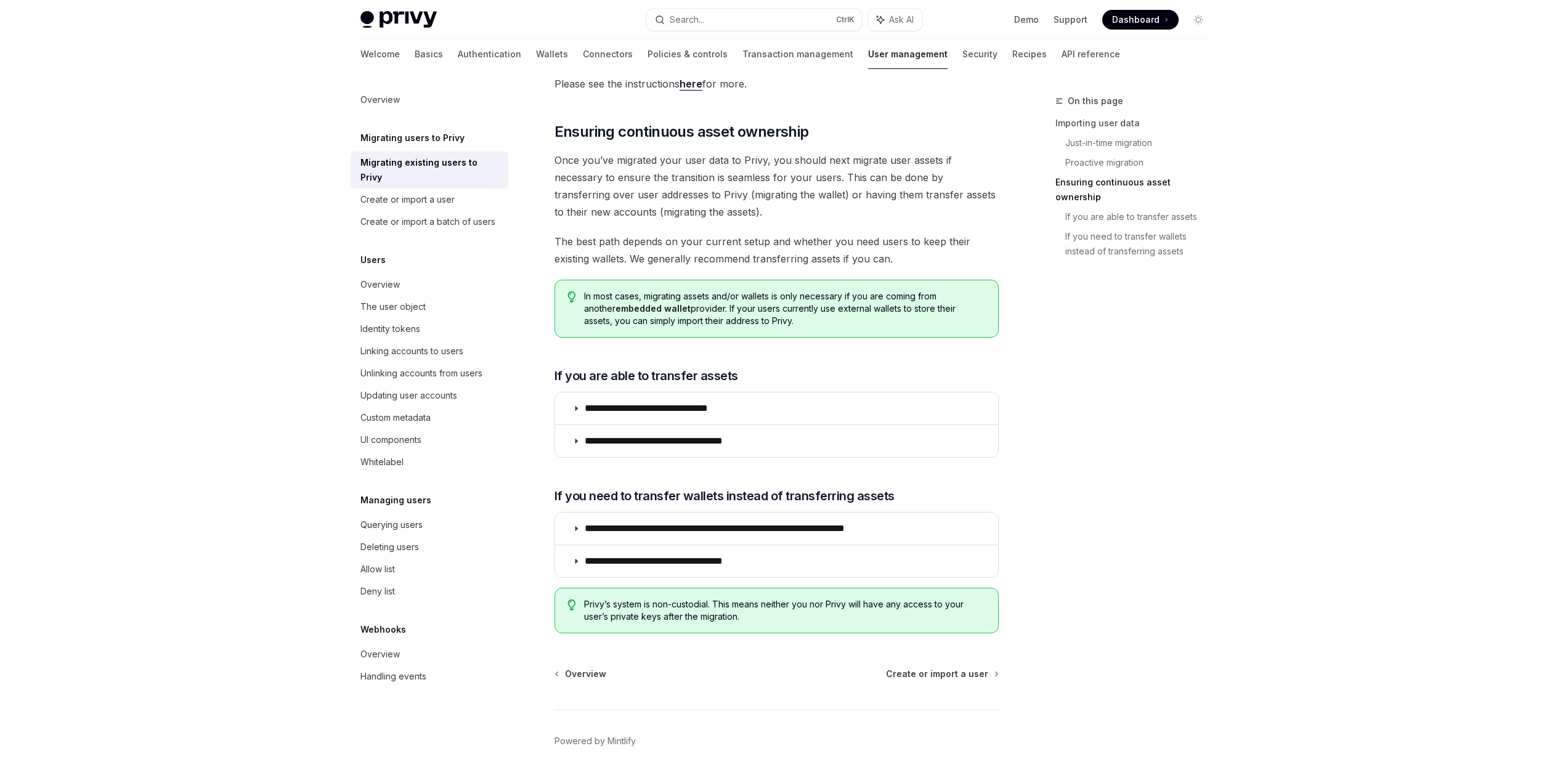
scroll to position [1248, 0]
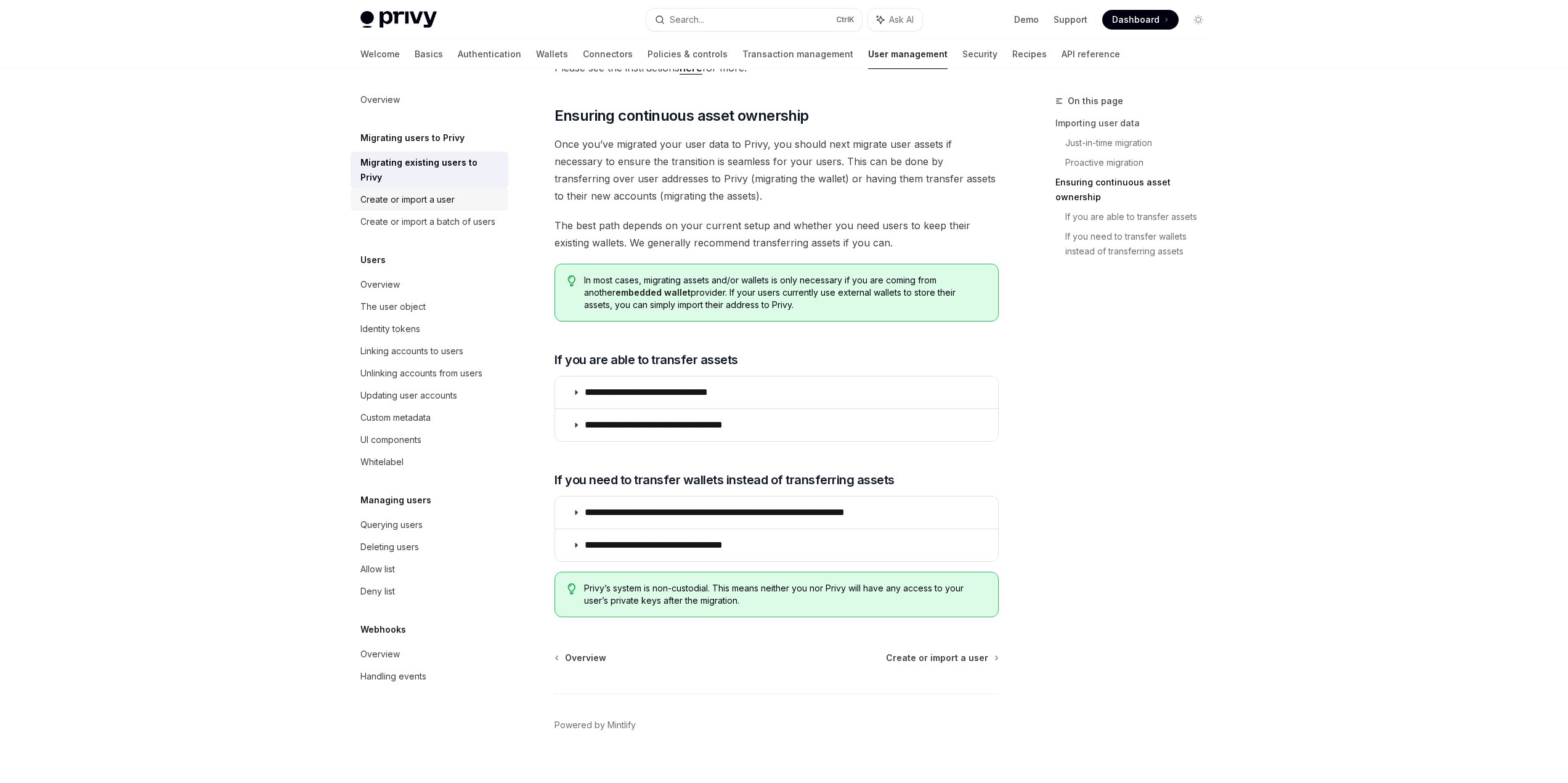
click at [437, 192] on div "Create or import a user" at bounding box center [407, 200] width 94 height 14
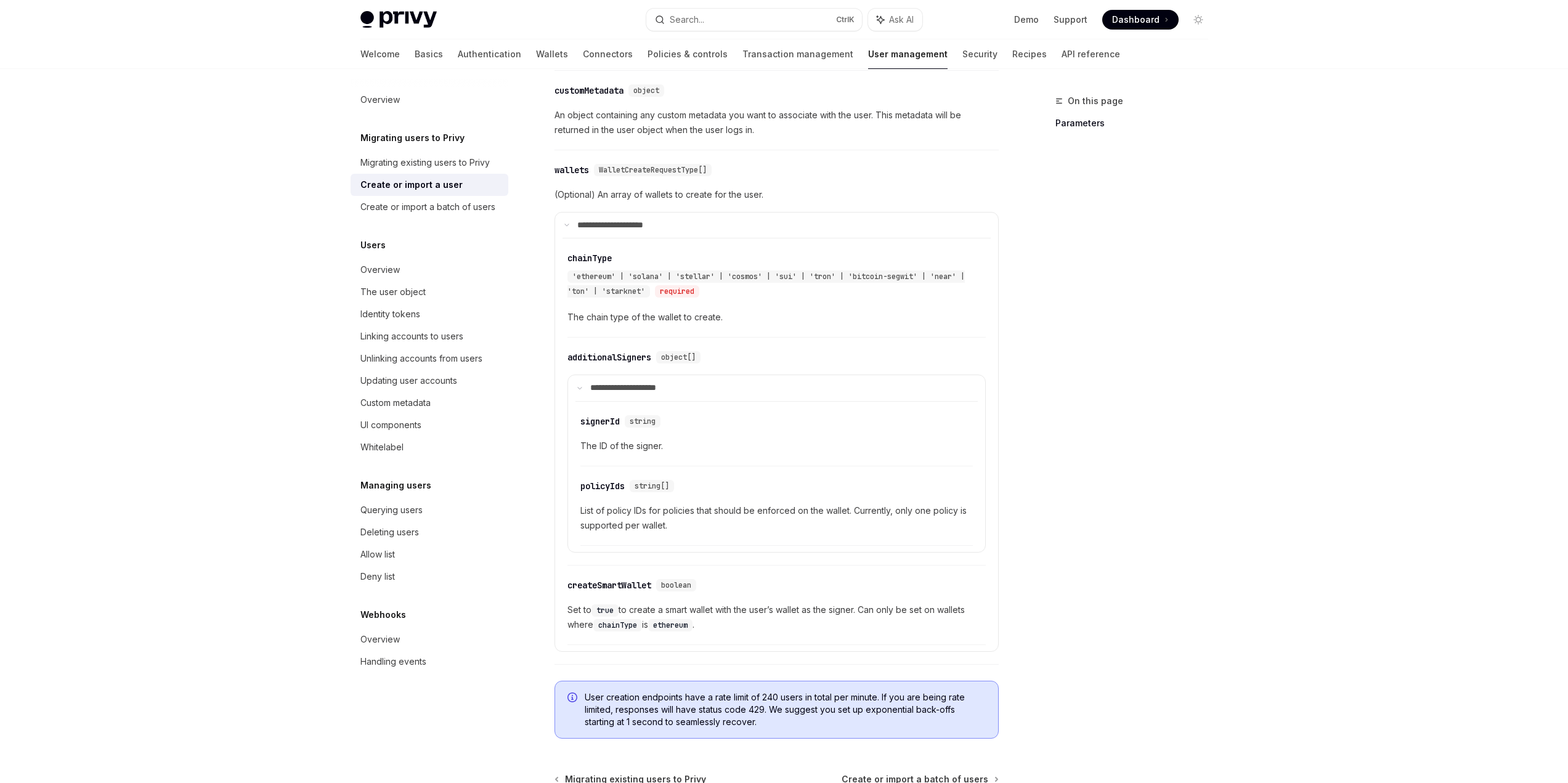
scroll to position [813, 0]
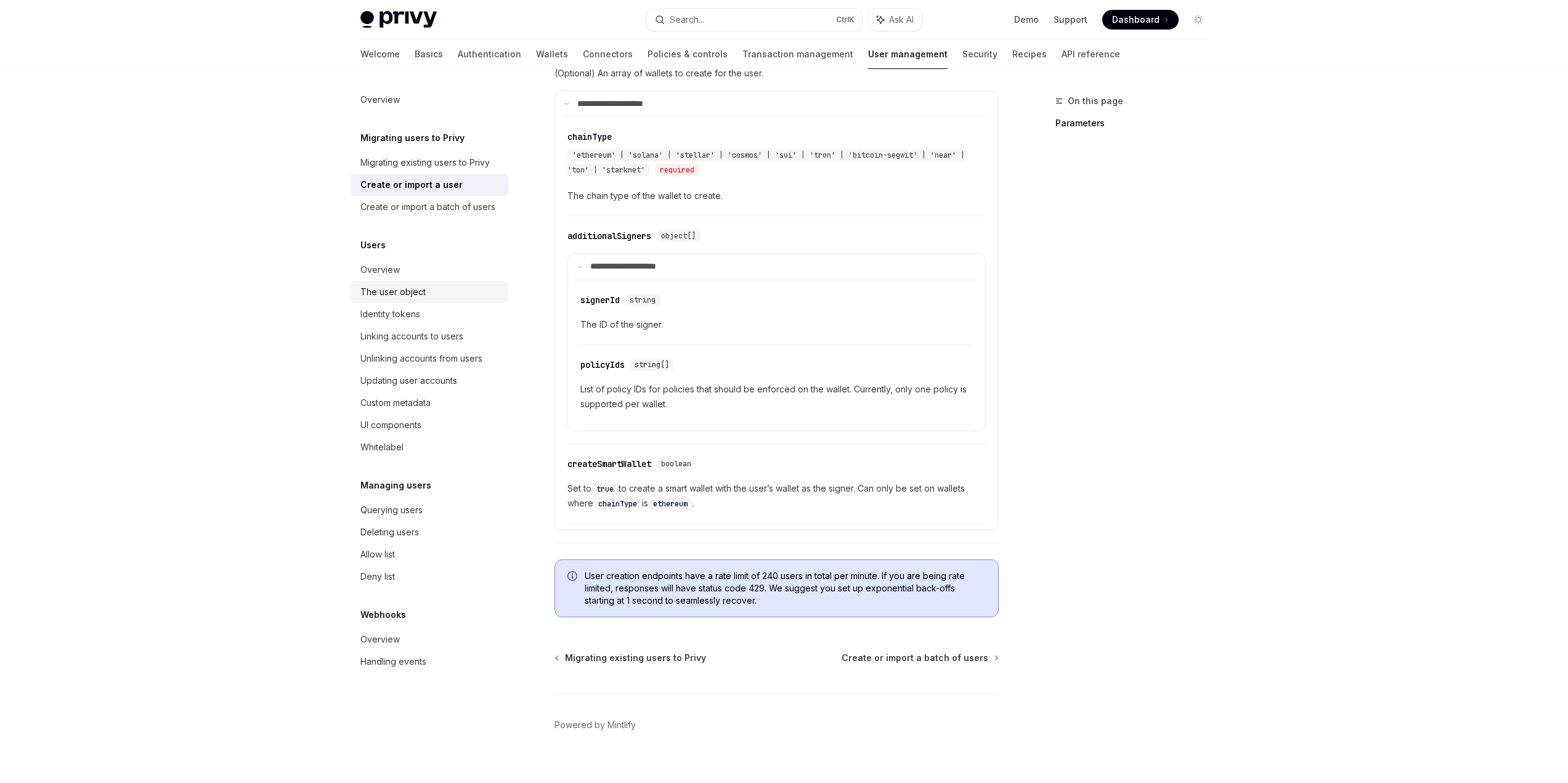
click at [417, 287] on div "The user object" at bounding box center [393, 292] width 65 height 14
type textarea "*"
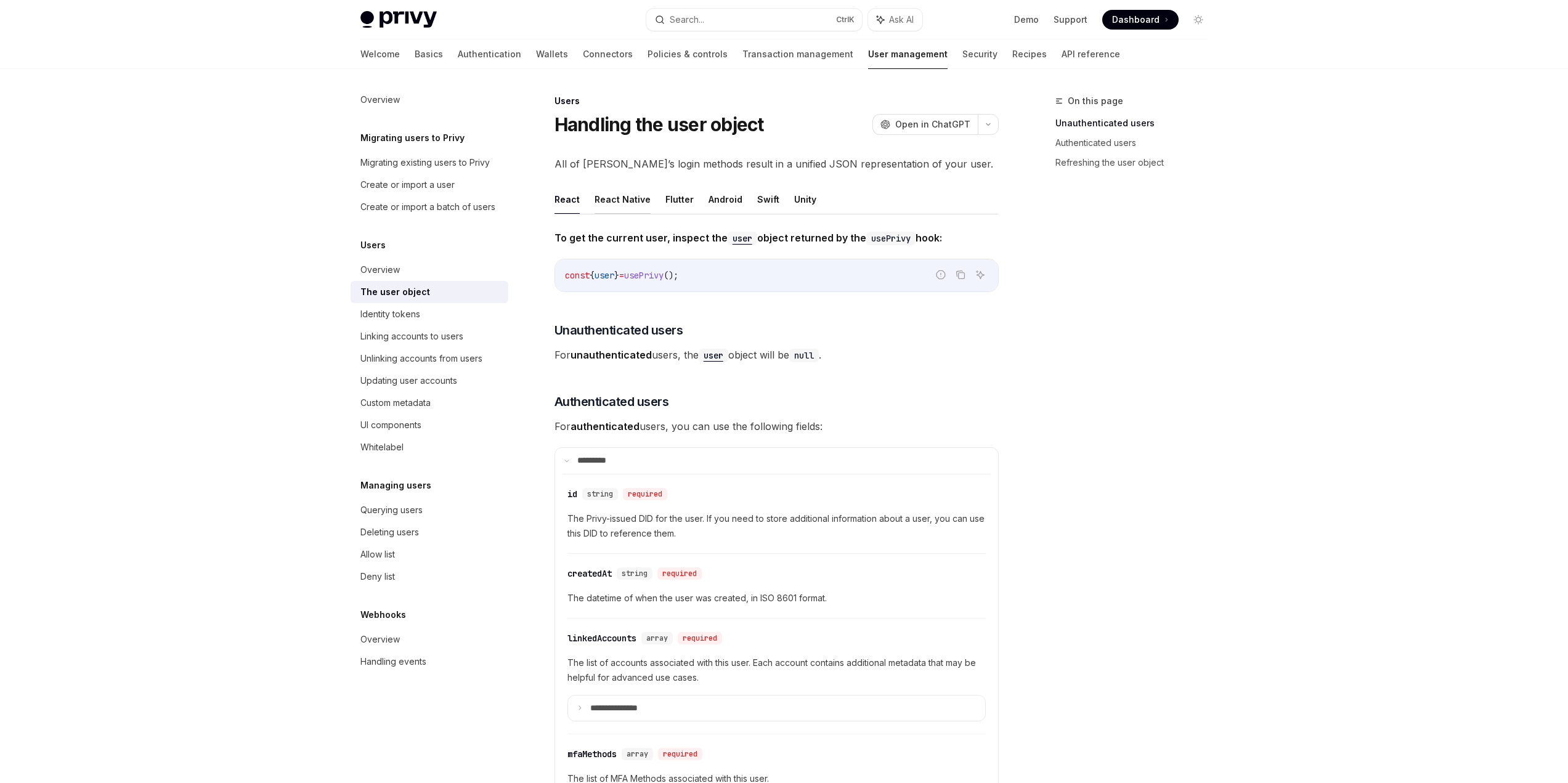
click at [639, 192] on button "React Native" at bounding box center [622, 200] width 56 height 29
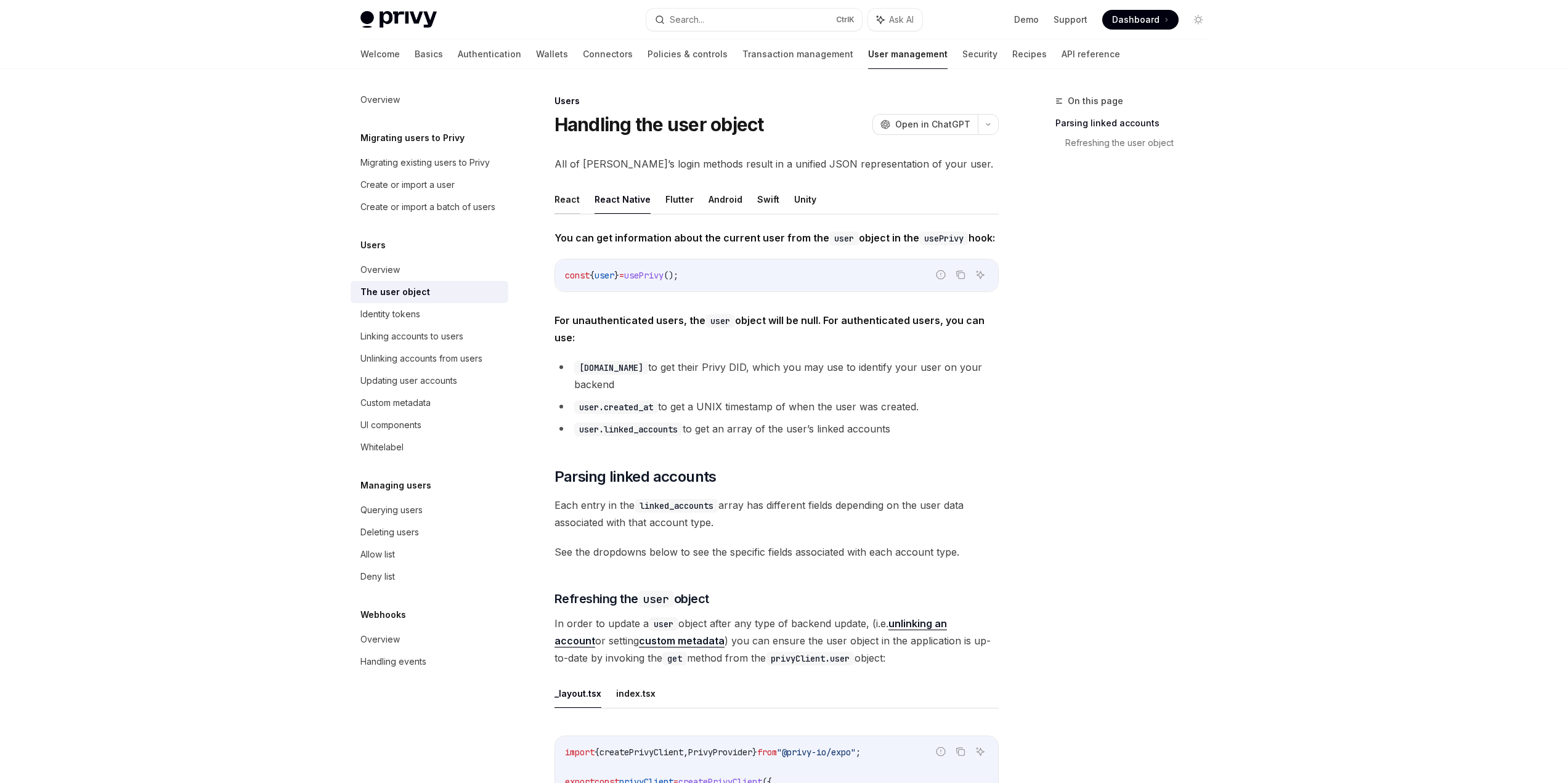
click at [555, 197] on button "React" at bounding box center [567, 200] width 25 height 29
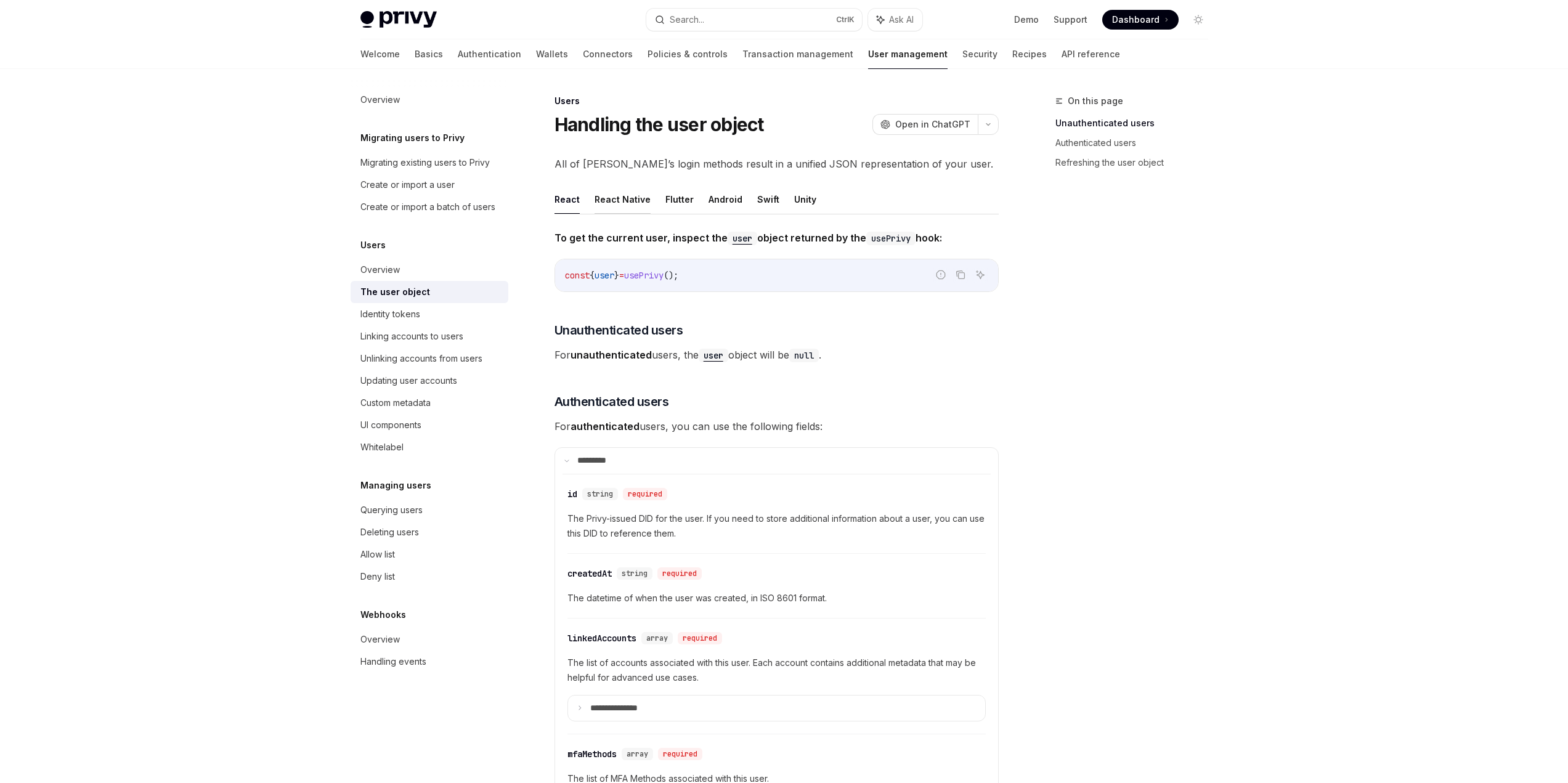
click at [603, 200] on button "React Native" at bounding box center [622, 200] width 56 height 29
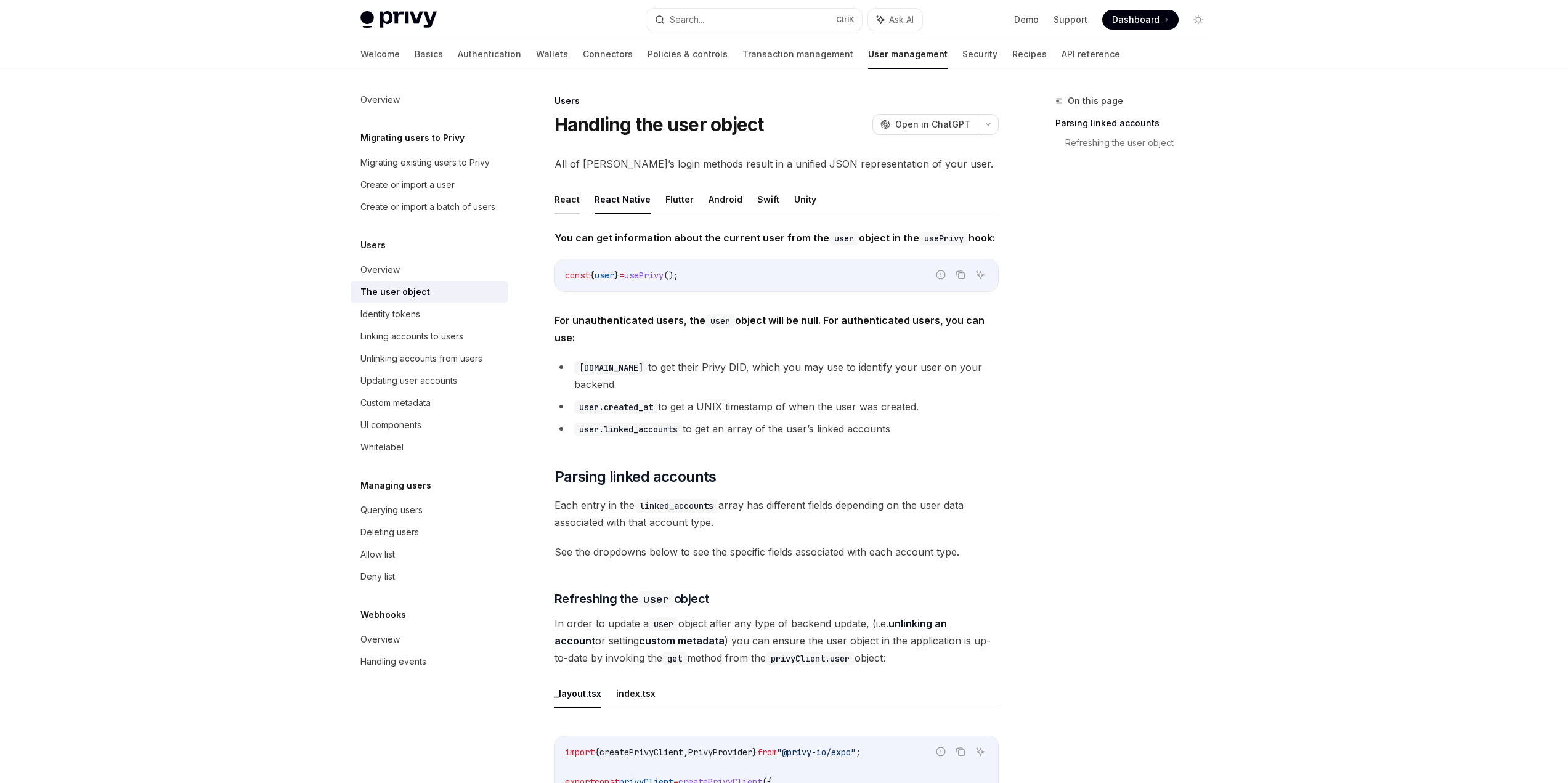
click at [555, 201] on button "React" at bounding box center [567, 200] width 25 height 29
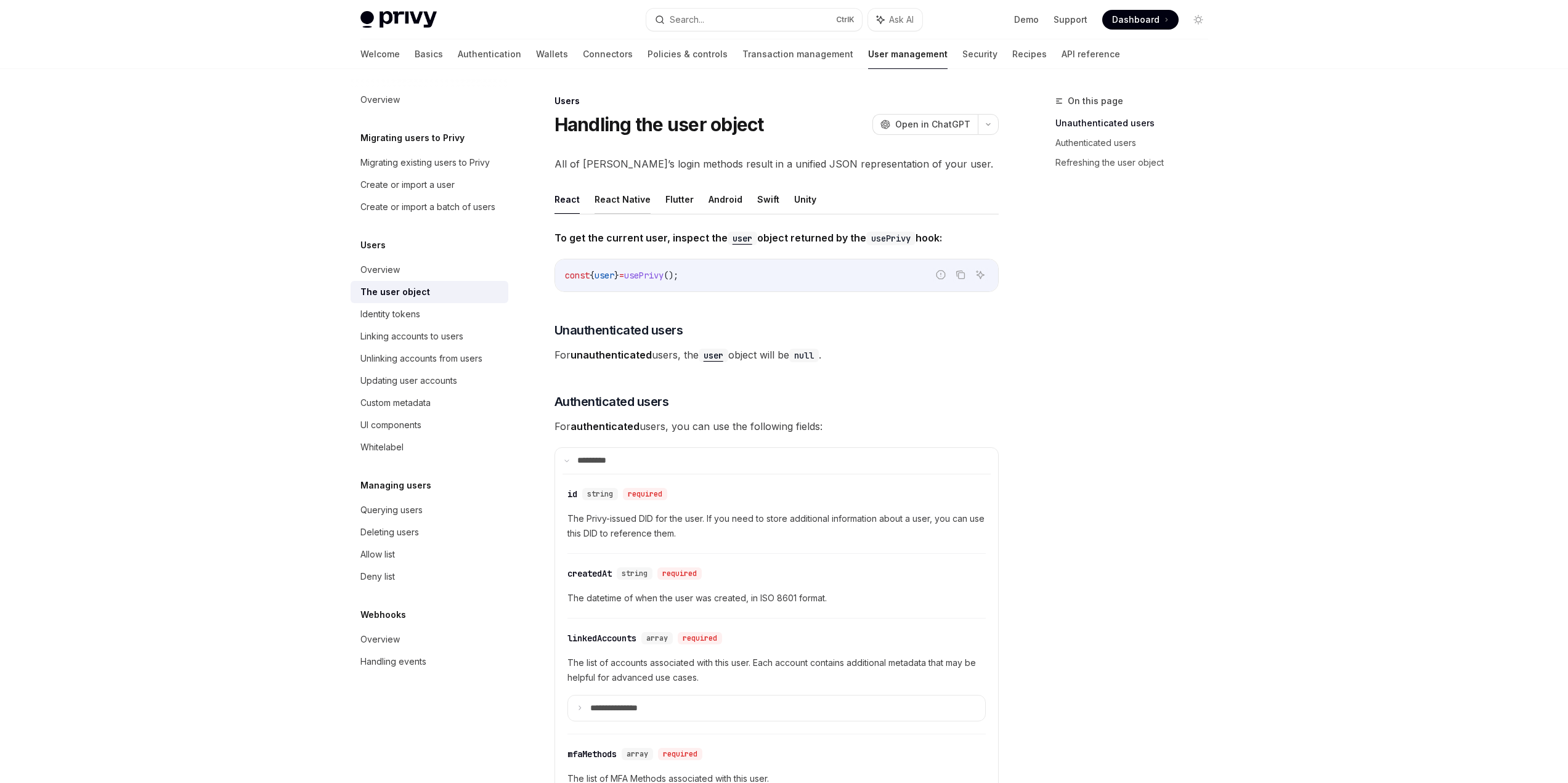
click at [620, 200] on button "React Native" at bounding box center [622, 200] width 56 height 29
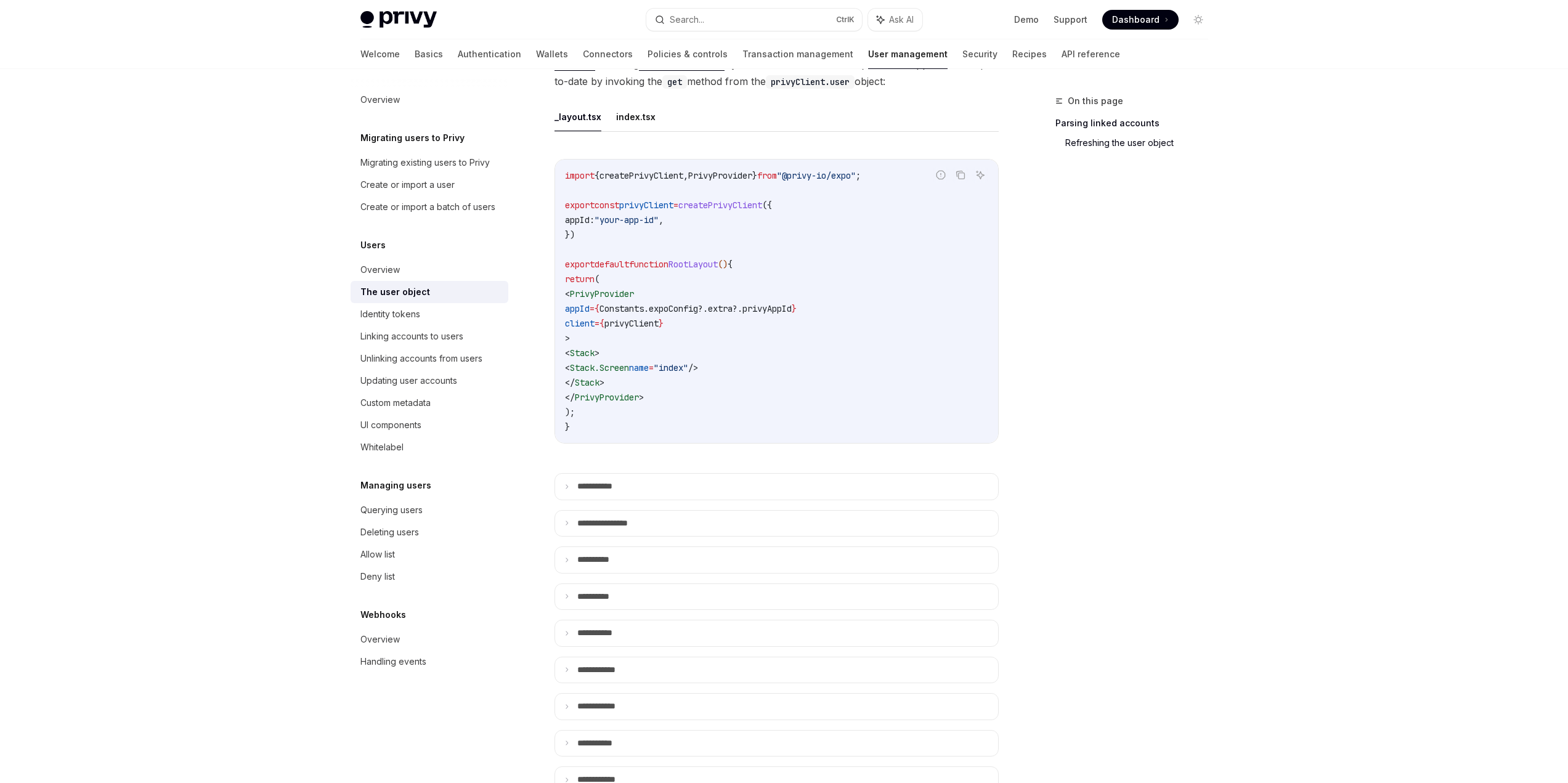
scroll to position [616, 0]
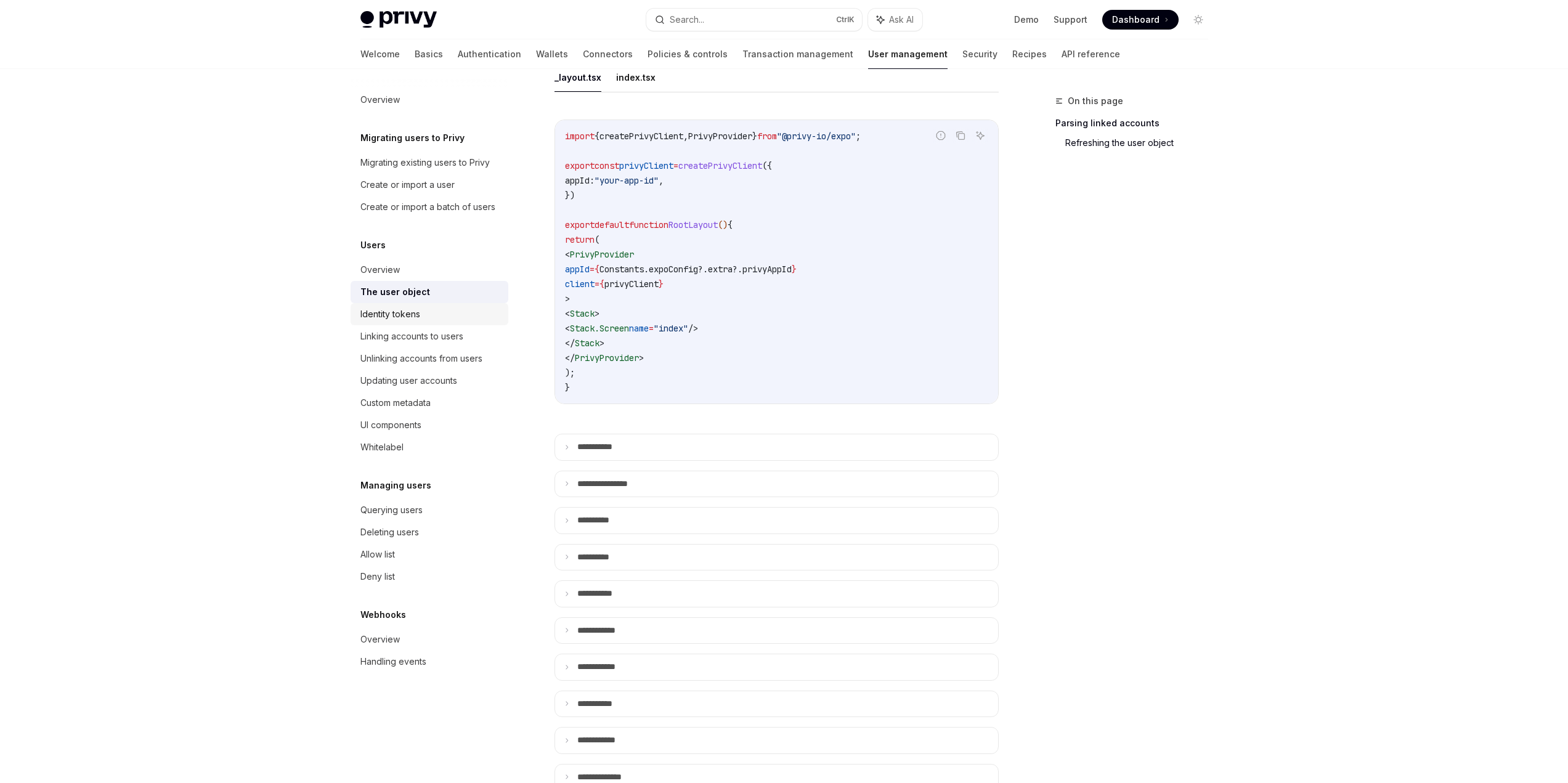
click at [411, 313] on div "Identity tokens" at bounding box center [390, 314] width 60 height 14
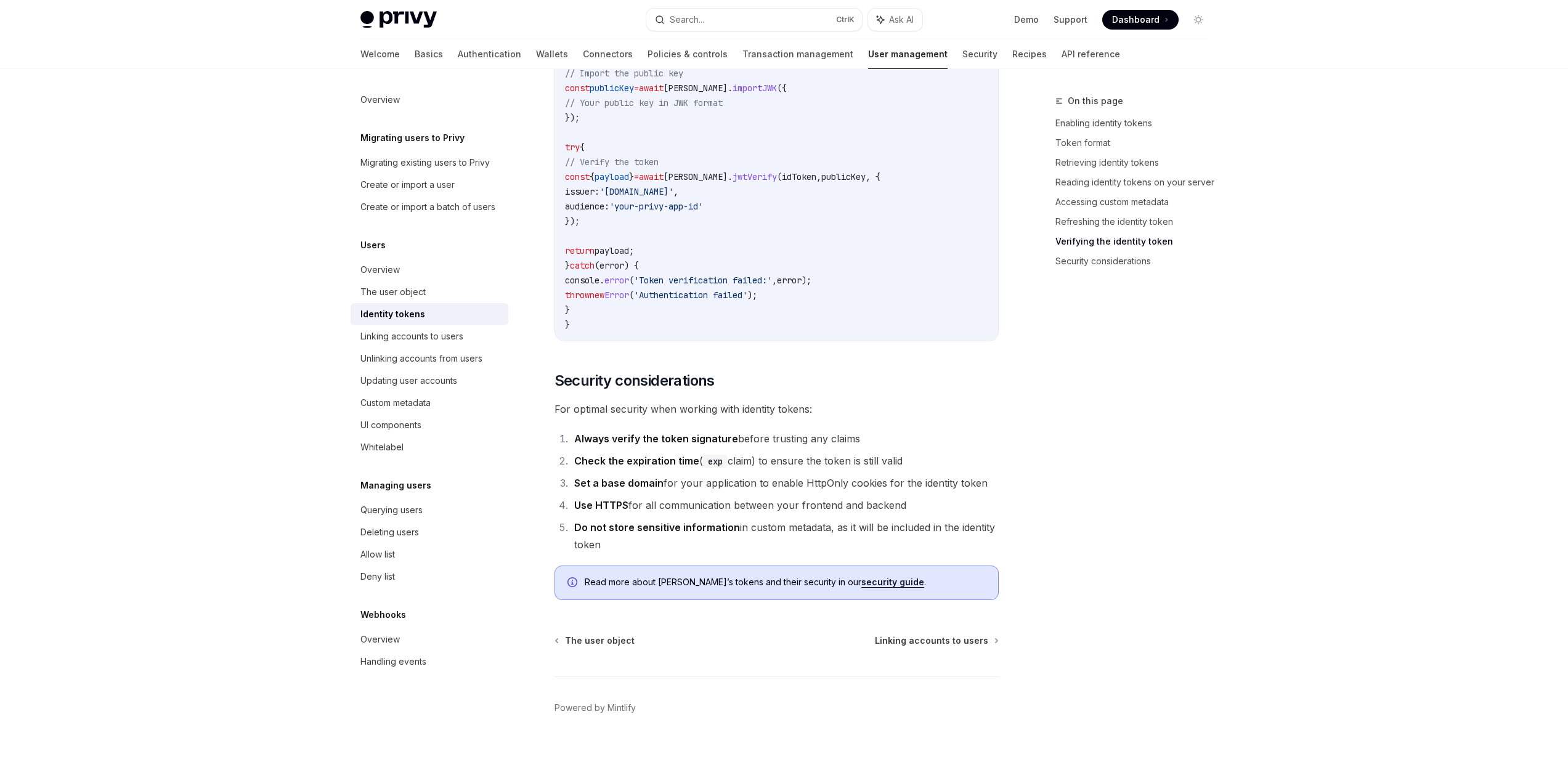
scroll to position [3797, 0]
click at [1036, 335] on div "On this page Enabling identity tokens Token format Retrieving identity tokens R…" at bounding box center [1124, 438] width 187 height 689
click at [862, 583] on link "security guide" at bounding box center [893, 582] width 63 height 11
click at [443, 337] on div "Linking accounts to users" at bounding box center [412, 336] width 103 height 14
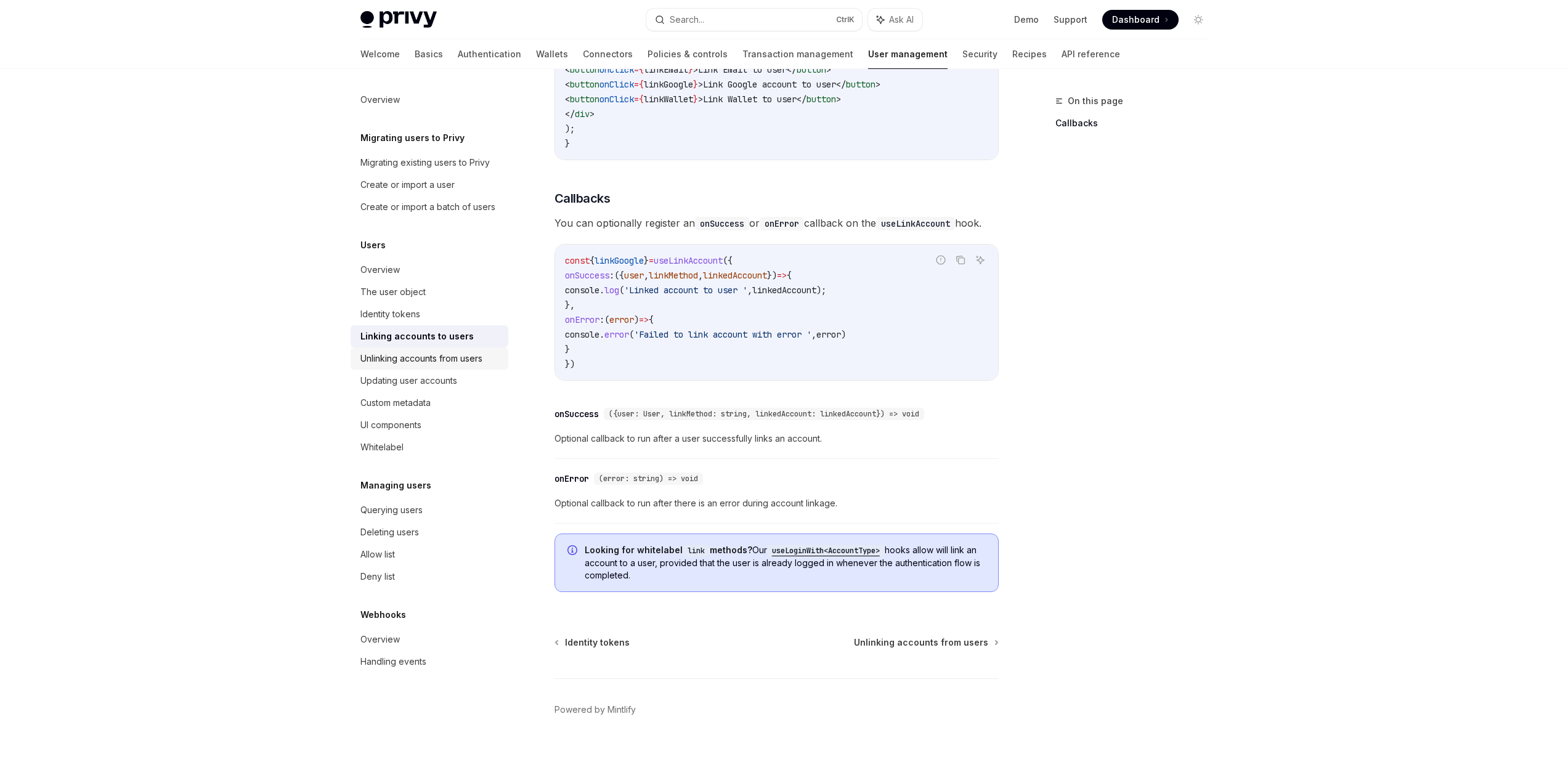
scroll to position [1220, 0]
click at [434, 354] on div "Unlinking accounts from users" at bounding box center [421, 359] width 122 height 14
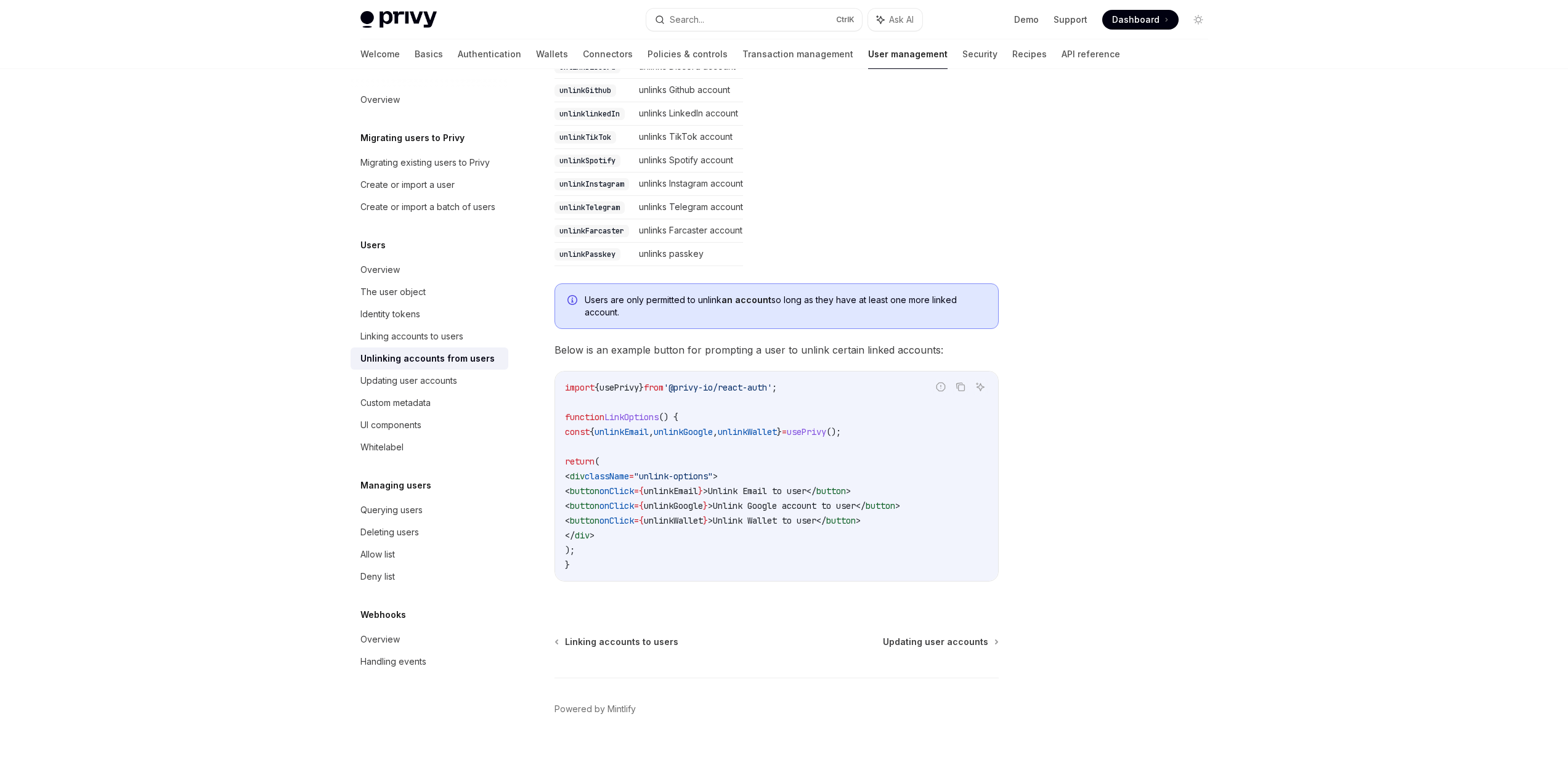
scroll to position [454, 0]
click at [410, 384] on div "Updating user accounts" at bounding box center [408, 380] width 97 height 14
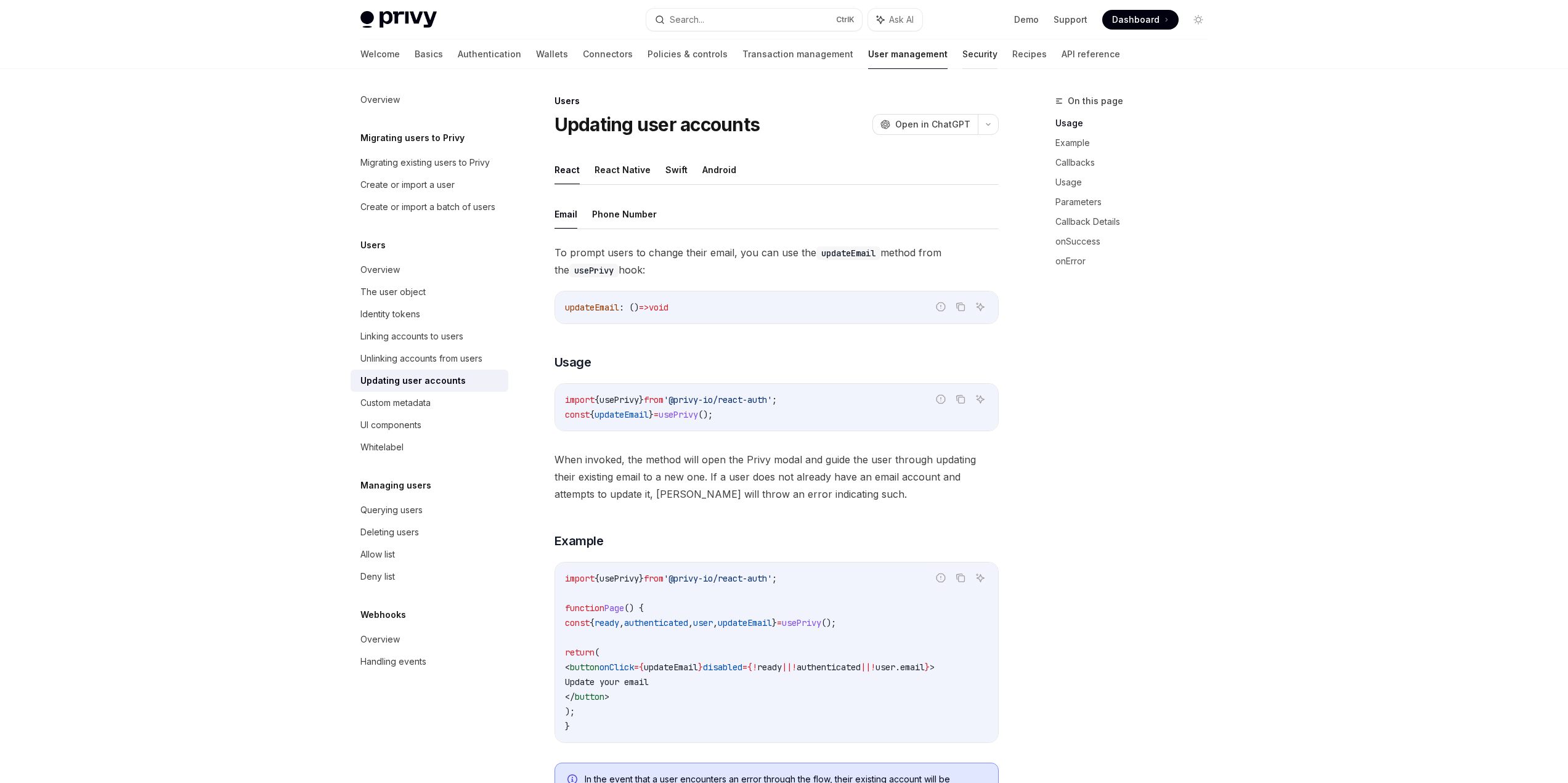
click at [962, 57] on link "Security" at bounding box center [979, 54] width 35 height 30
type textarea "*"
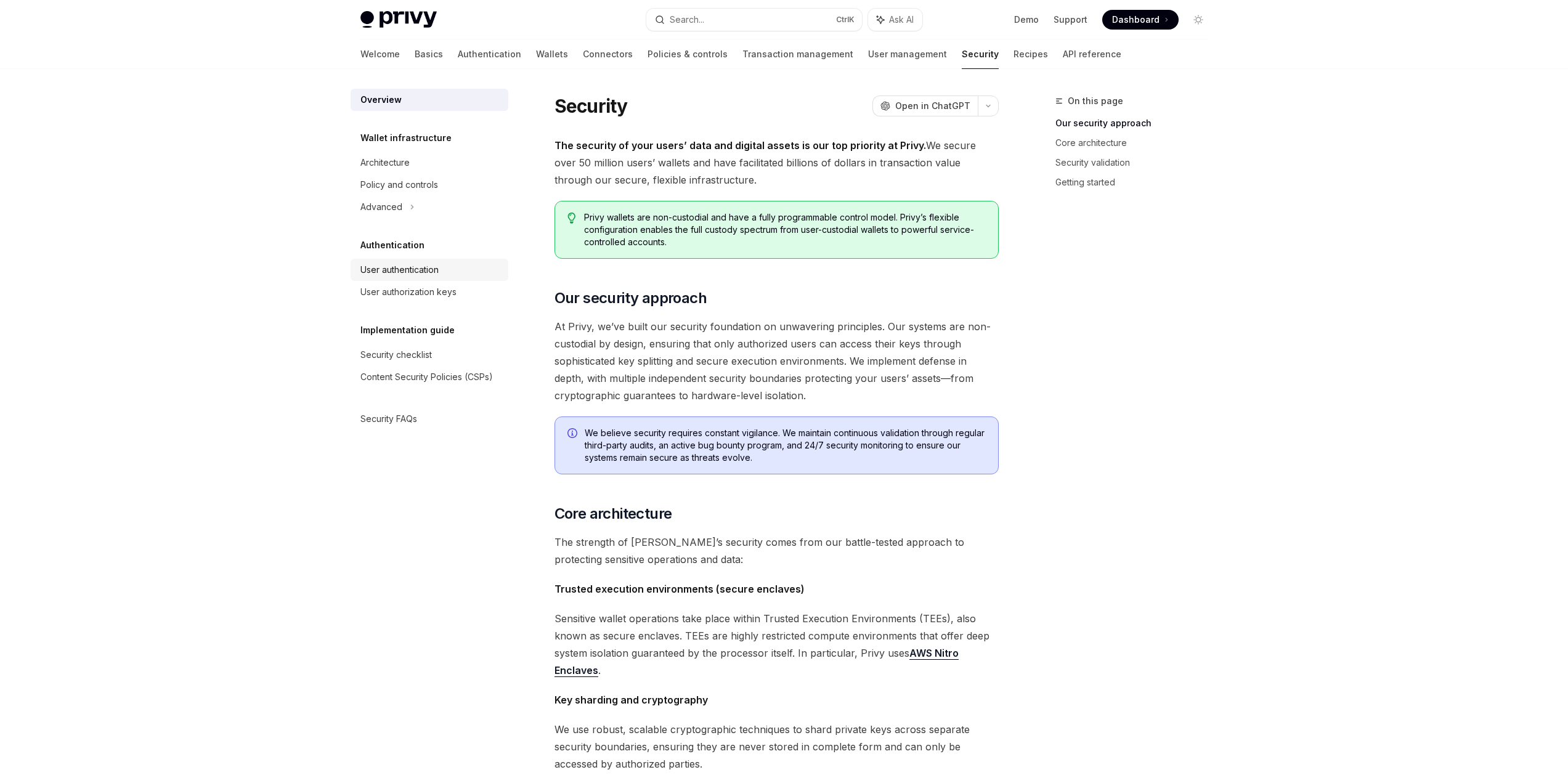
click at [402, 274] on div "User authentication" at bounding box center [399, 270] width 79 height 14
type textarea "*"
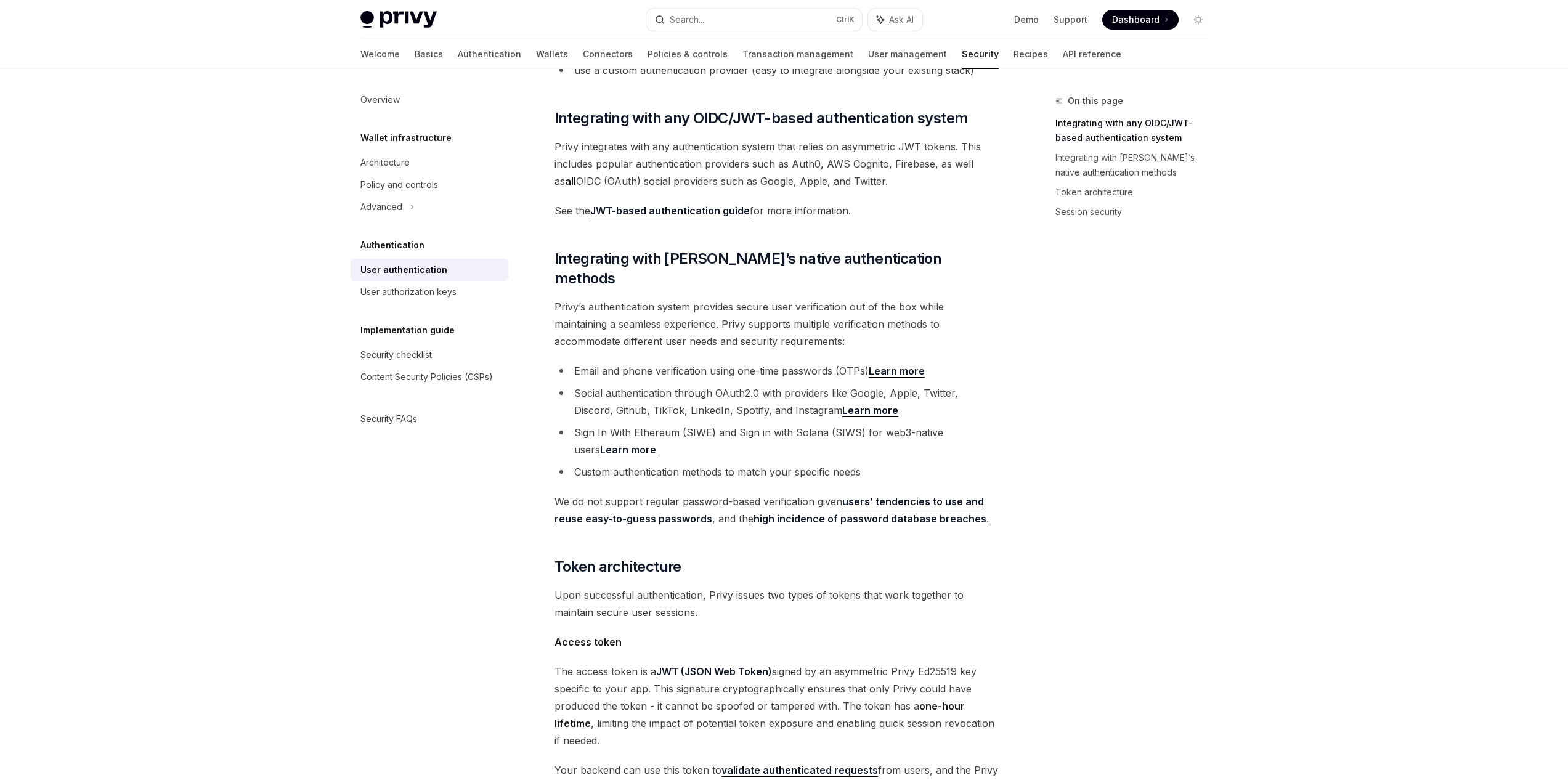
scroll to position [185, 0]
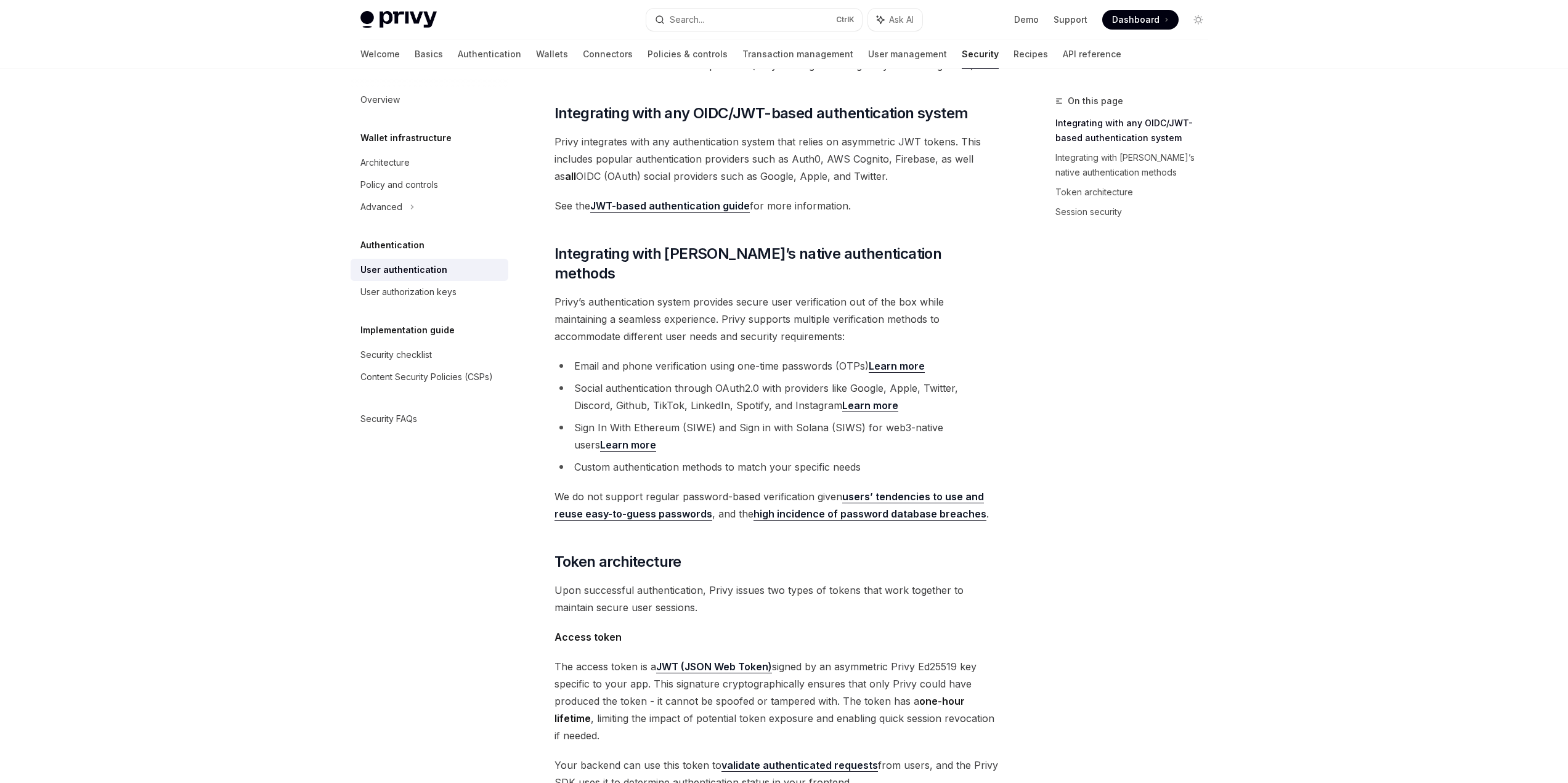
click at [713, 204] on link "JWT-based authentication guide" at bounding box center [669, 206] width 160 height 13
click at [897, 359] on link "Learn more" at bounding box center [897, 366] width 56 height 13
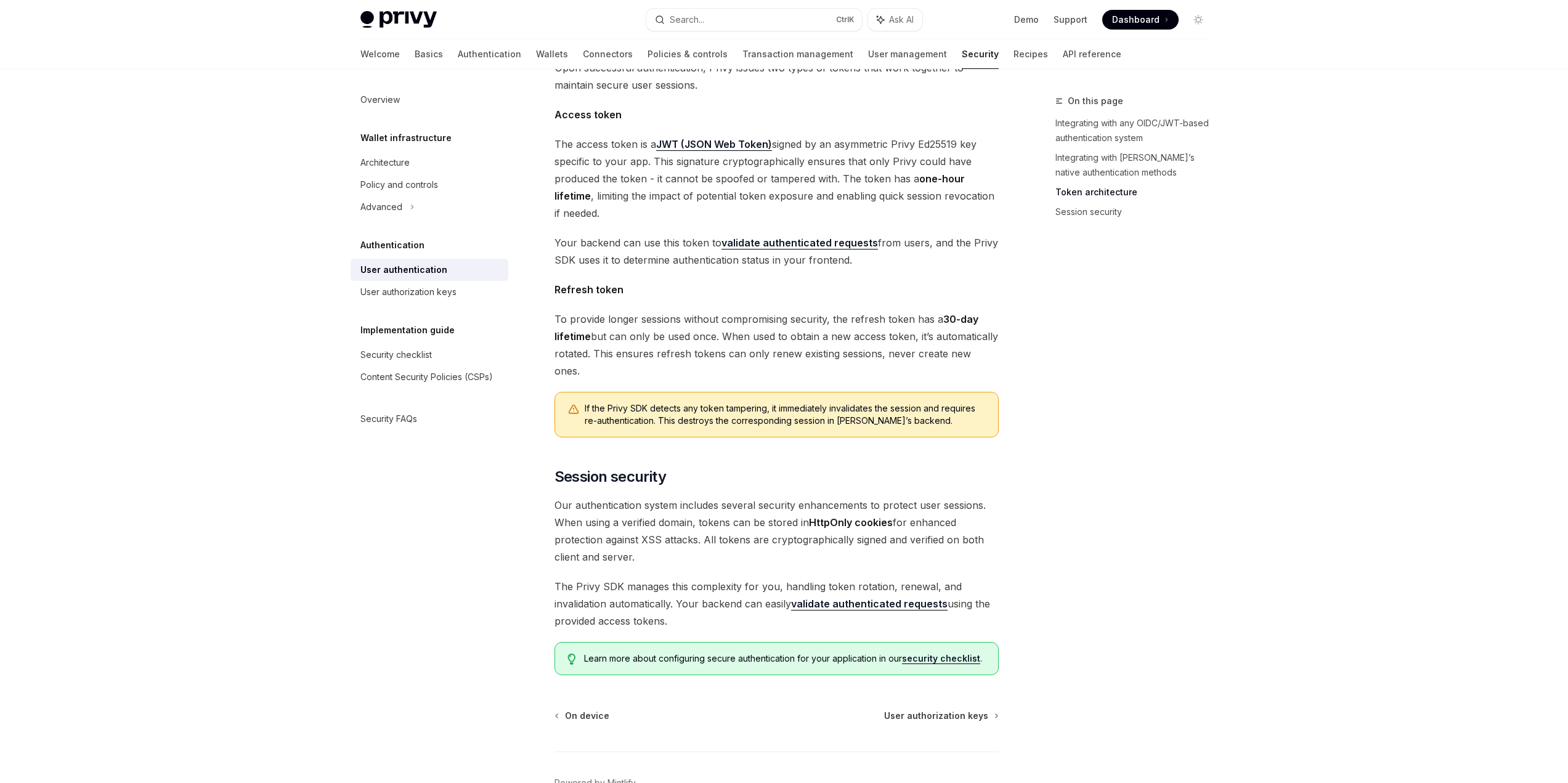
scroll to position [745, 0]
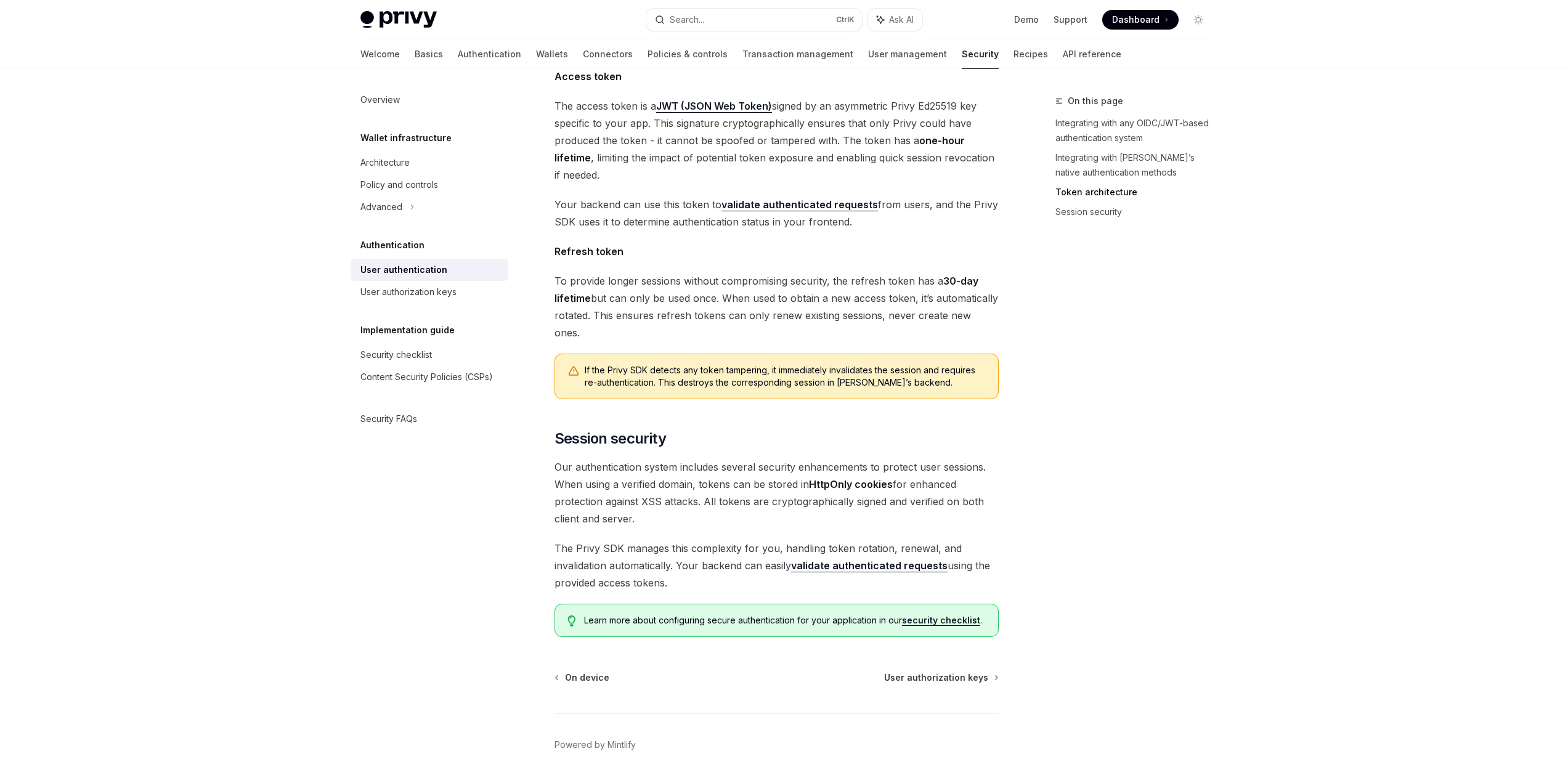
click at [1085, 331] on div "On this page Integrating with any OIDC/JWT-based authentication system Integrat…" at bounding box center [1124, 438] width 187 height 689
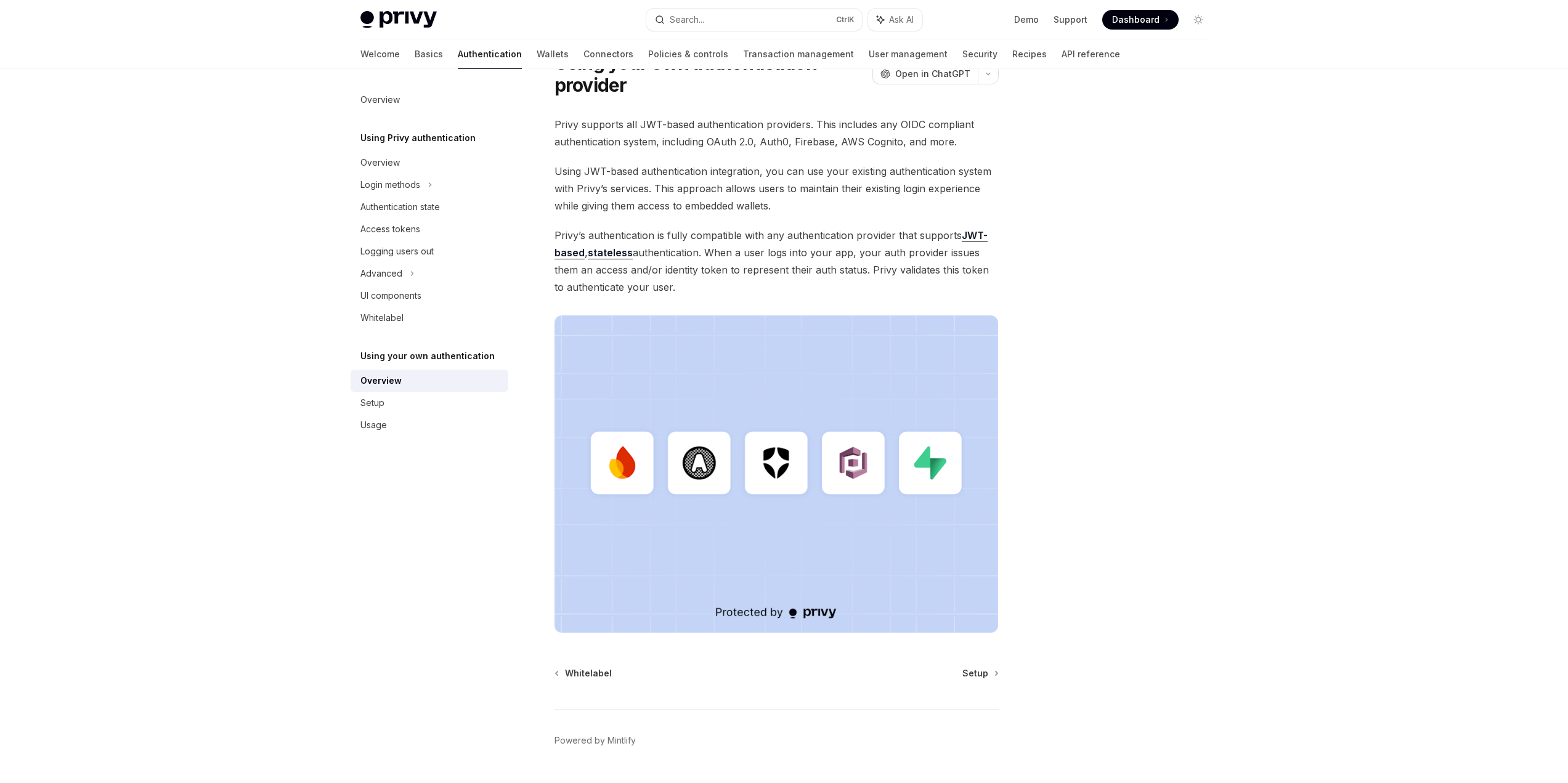
scroll to position [94, 0]
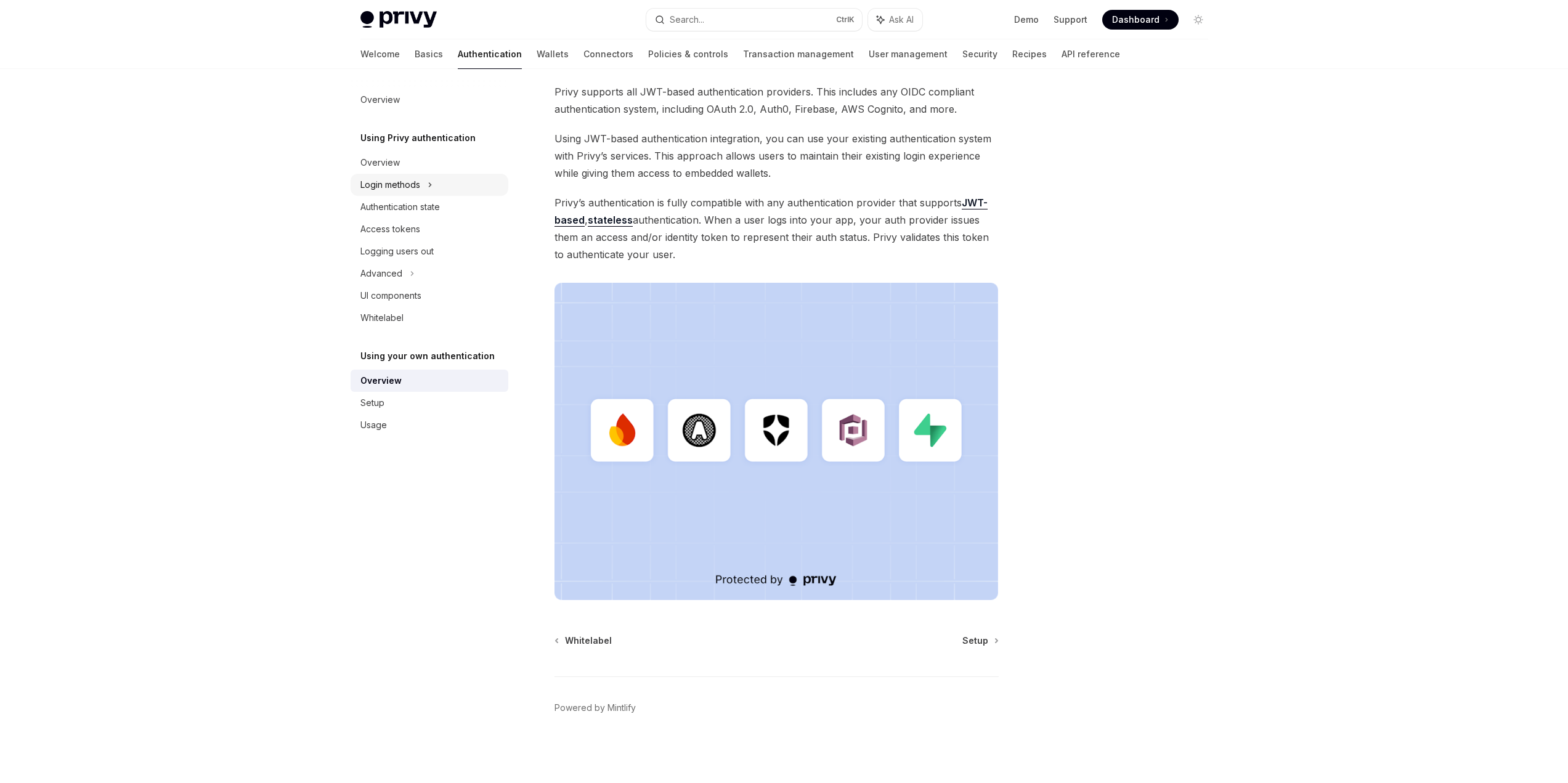
click at [434, 182] on div "Login methods" at bounding box center [429, 184] width 158 height 23
type textarea "*"
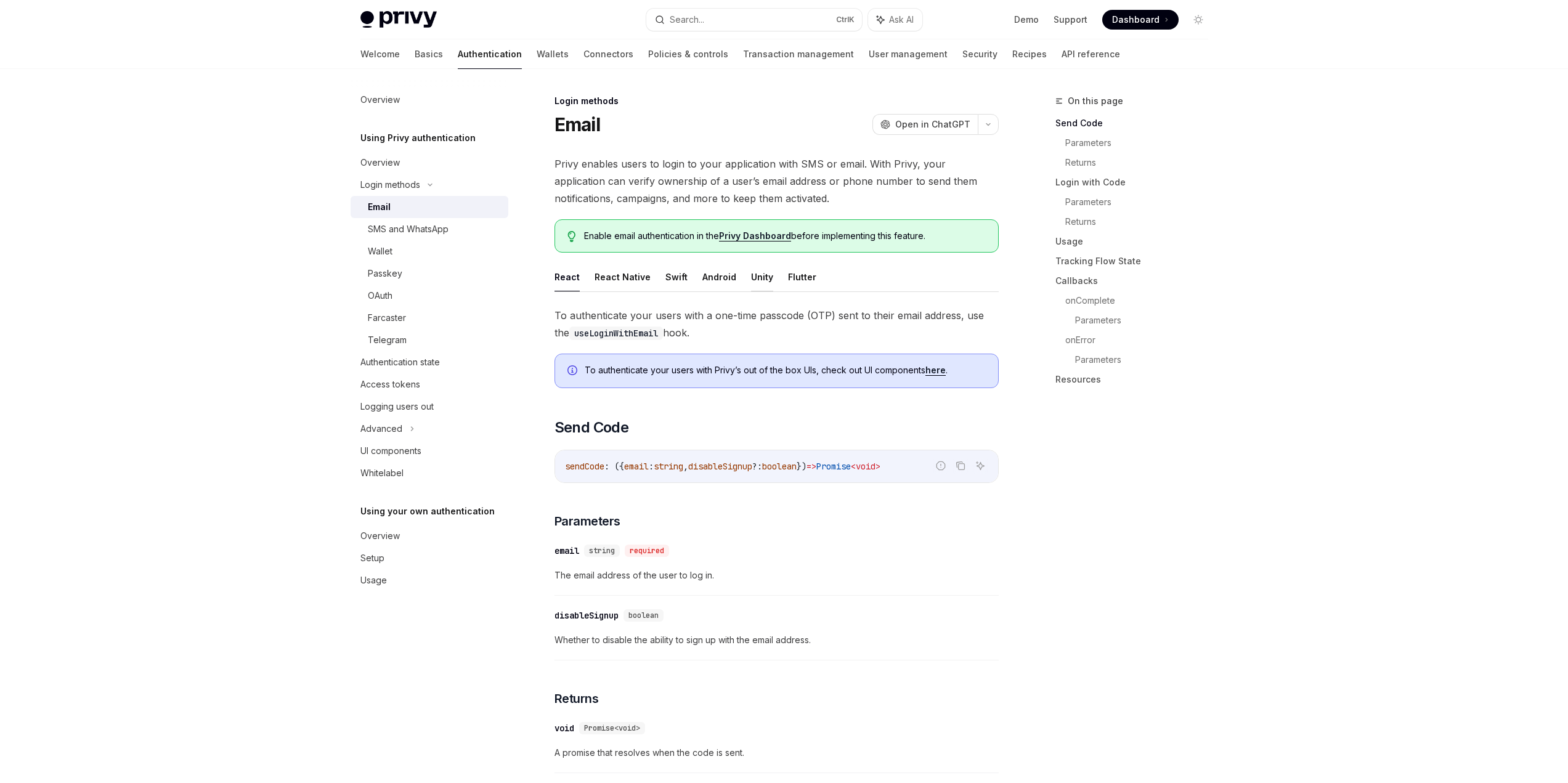
click at [751, 280] on button "Unity" at bounding box center [761, 277] width 23 height 29
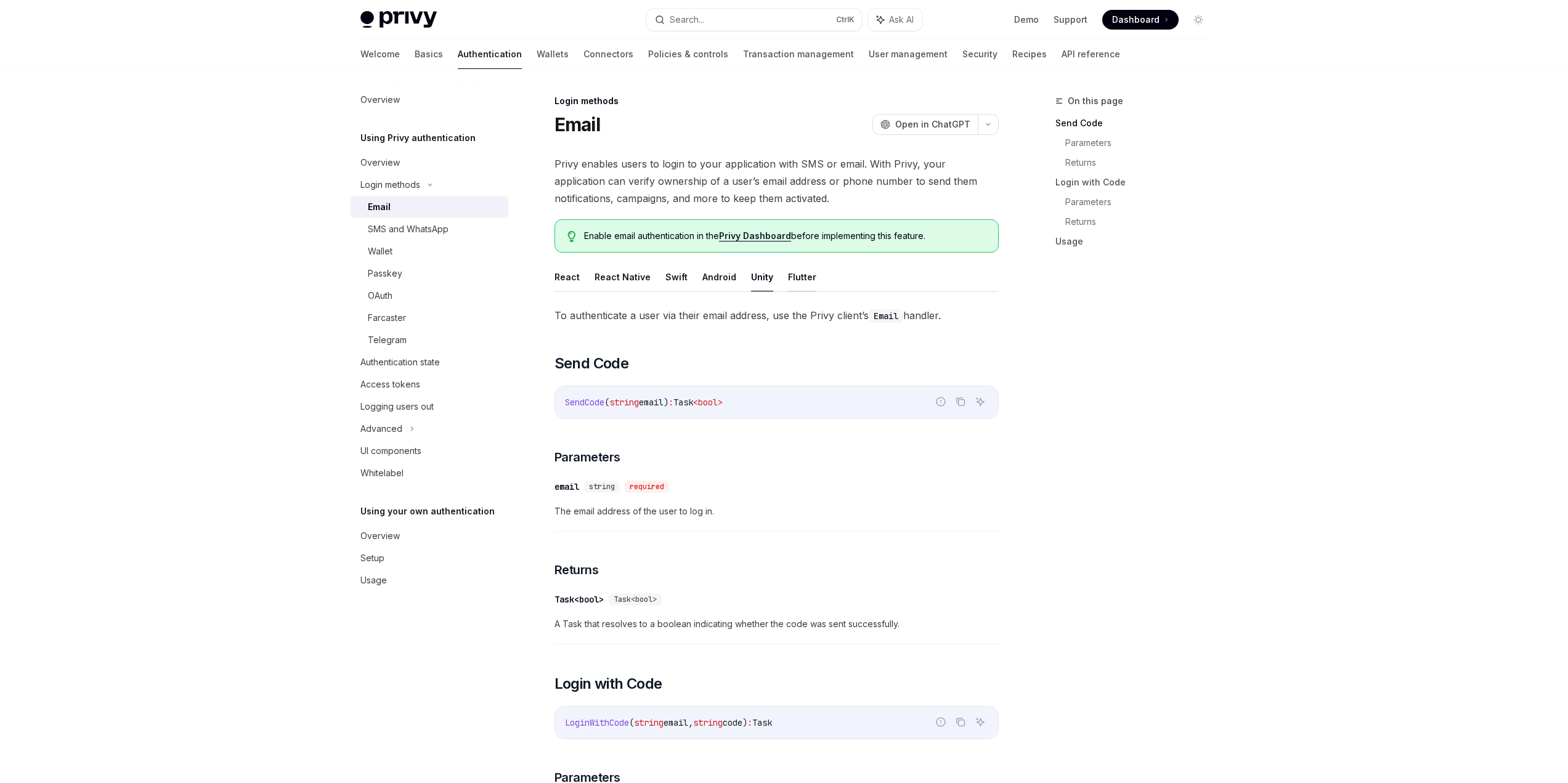
click at [795, 276] on button "Flutter" at bounding box center [801, 277] width 28 height 29
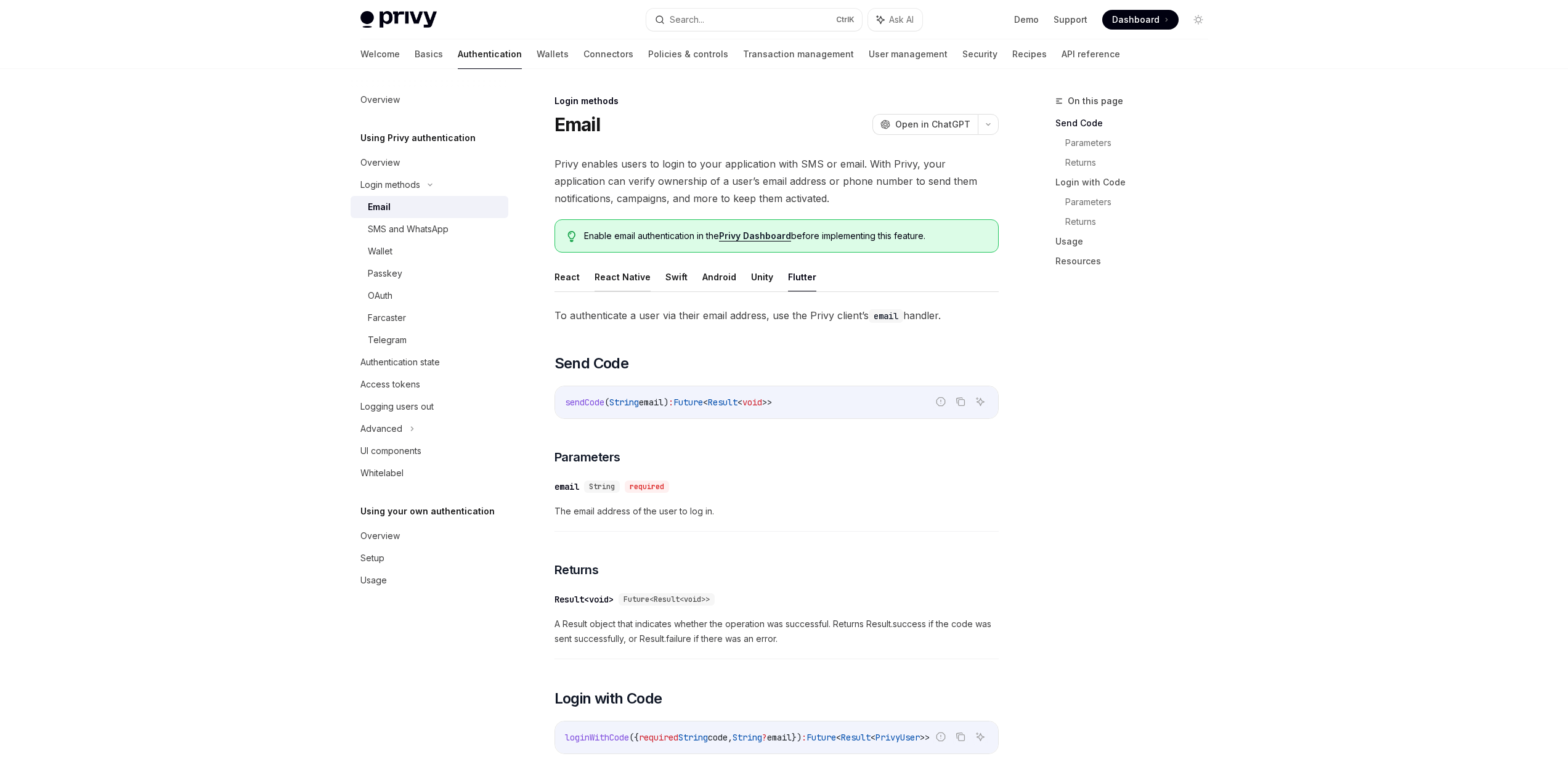
click at [621, 276] on button "React Native" at bounding box center [622, 277] width 56 height 29
type textarea "*"
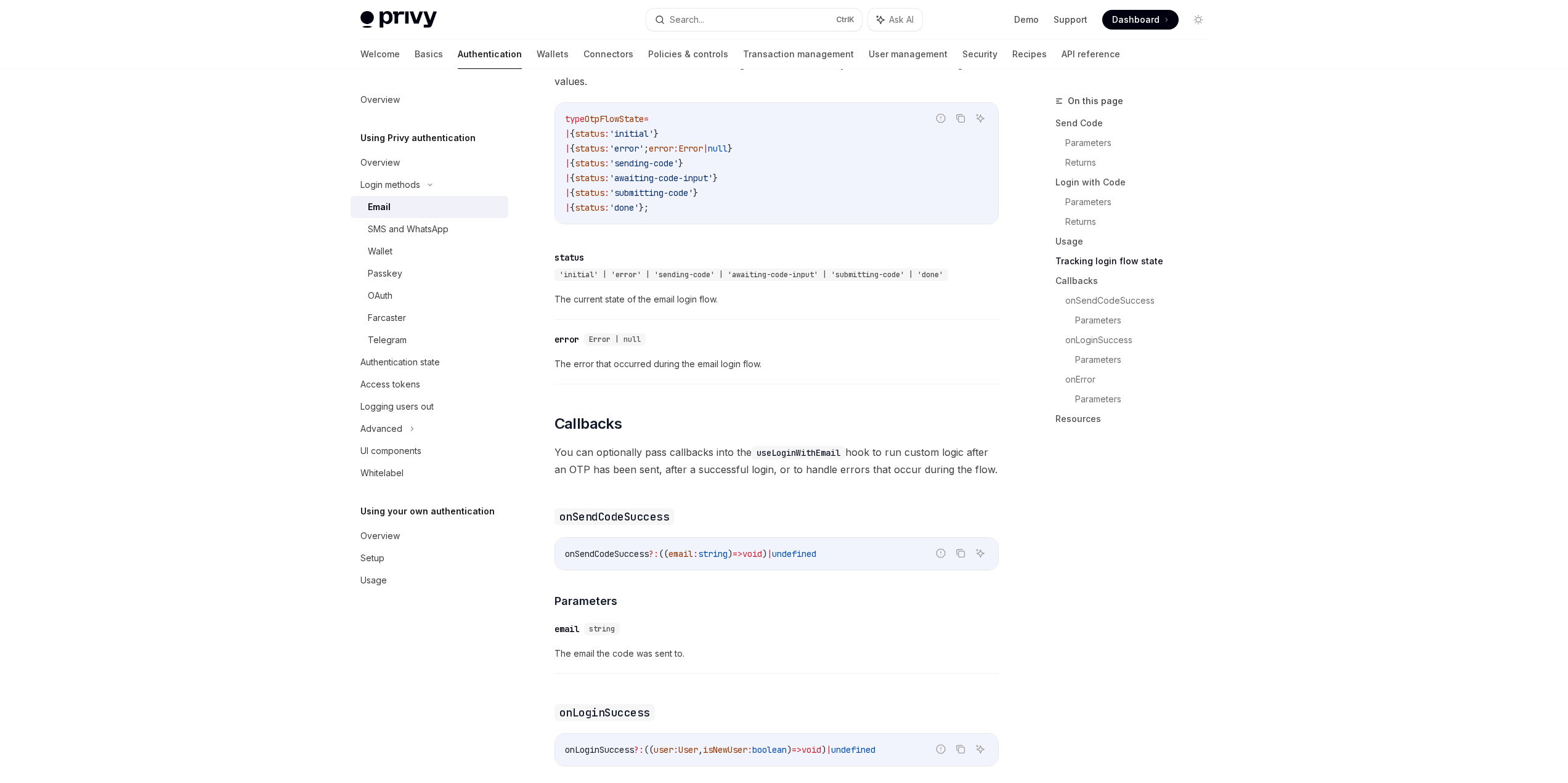
scroll to position [1540, 0]
